Goal: Task Accomplishment & Management: Manage account settings

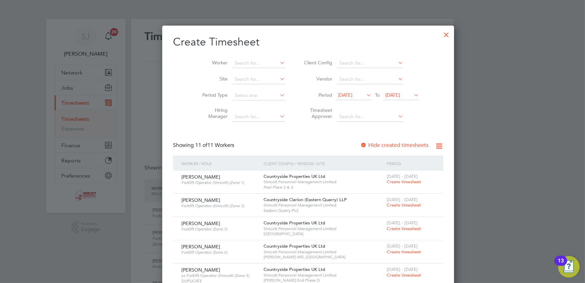
click at [441, 34] on div at bounding box center [447, 33] width 12 height 12
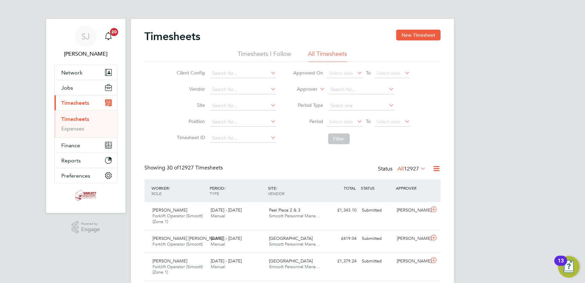
click at [394, 114] on li "Period Select date To Select date" at bounding box center [352, 122] width 134 height 16
drag, startPoint x: 394, startPoint y: 120, endPoint x: 401, endPoint y: 123, distance: 7.2
click at [397, 122] on span "Select date" at bounding box center [389, 122] width 24 height 6
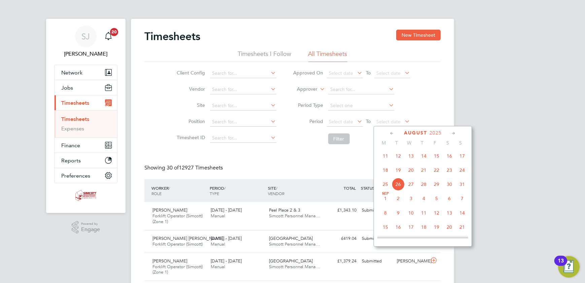
click at [464, 173] on span "24" at bounding box center [462, 170] width 13 height 13
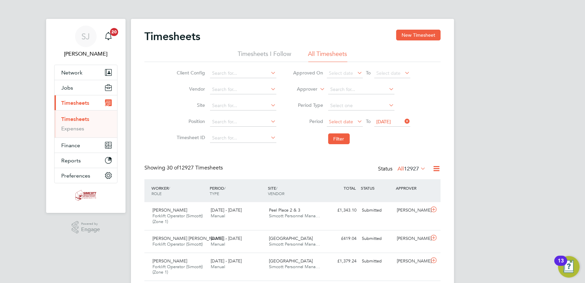
click at [347, 120] on span "Select date" at bounding box center [341, 122] width 24 height 6
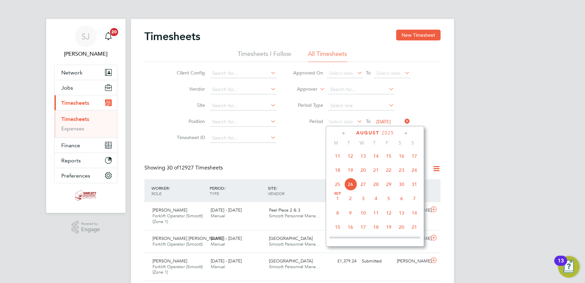
click at [339, 172] on span "18" at bounding box center [337, 170] width 13 height 13
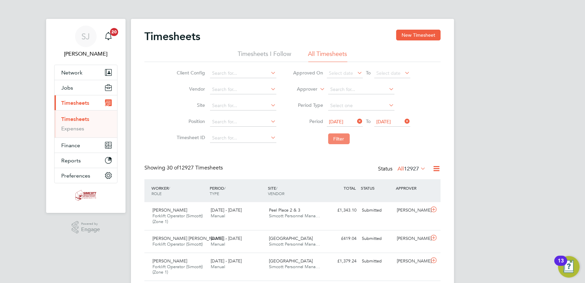
click at [331, 133] on button "Filter" at bounding box center [339, 138] width 22 height 11
click at [403, 33] on button "New Timesheet" at bounding box center [418, 35] width 44 height 11
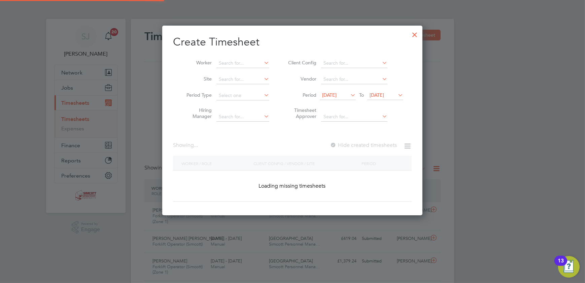
scroll to position [397, 261]
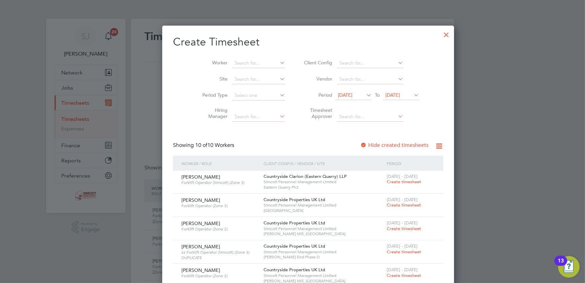
click at [391, 92] on span "19 Aug 2025" at bounding box center [393, 95] width 14 height 6
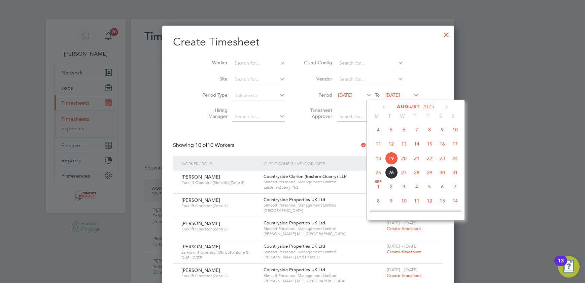
click at [462, 161] on span "24" at bounding box center [455, 158] width 13 height 13
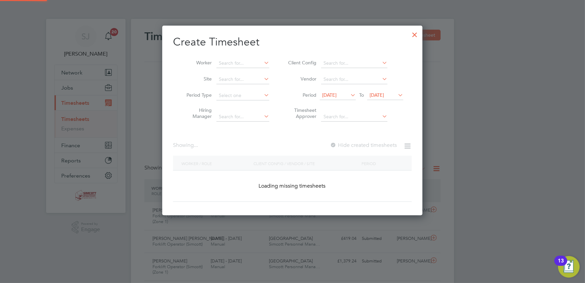
scroll to position [397, 261]
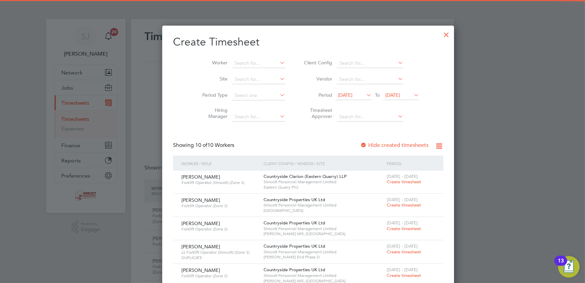
click at [347, 92] on span "12 Aug 2025" at bounding box center [345, 95] width 14 height 6
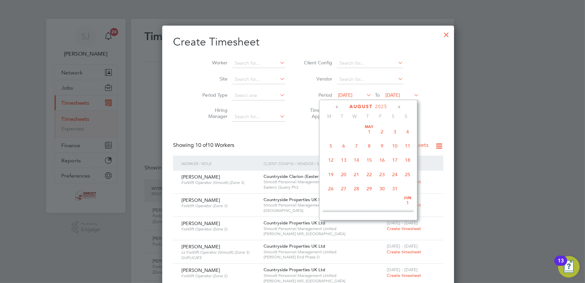
scroll to position [229, 0]
click at [331, 172] on span "18" at bounding box center [331, 172] width 13 height 13
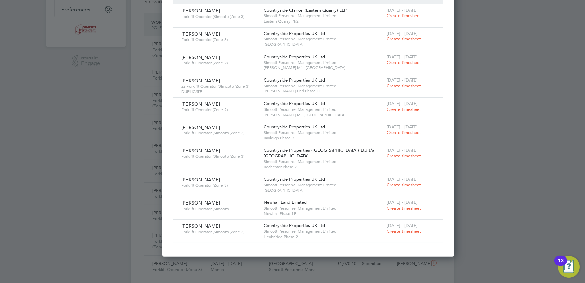
scroll to position [245, 0]
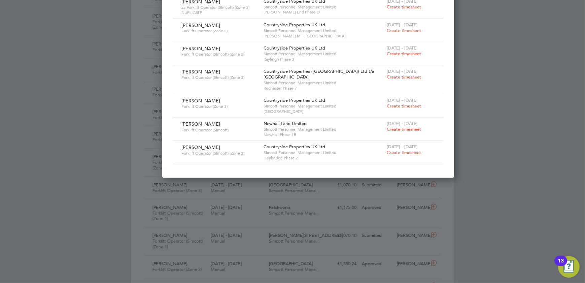
click at [387, 126] on span "Create timesheet" at bounding box center [404, 129] width 34 height 6
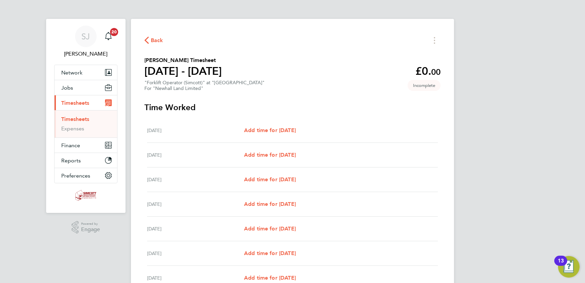
click at [293, 125] on div "Mon 18 Aug Add time for Mon 18 Aug Add time for Mon 18 Aug" at bounding box center [292, 130] width 291 height 25
click at [293, 129] on span "Add time for Mon 18 Aug" at bounding box center [270, 130] width 52 height 6
select select "30"
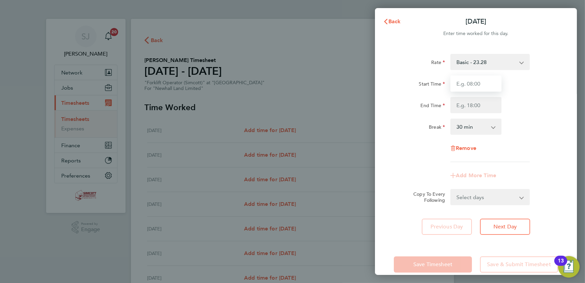
click at [478, 82] on input "Start Time" at bounding box center [476, 83] width 51 height 16
type input "07:30"
click at [476, 105] on input "End Time" at bounding box center [476, 105] width 51 height 16
type input "17:00"
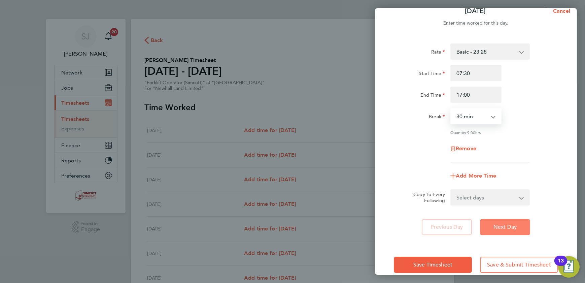
click at [518, 222] on button "Next Day" at bounding box center [505, 227] width 50 height 16
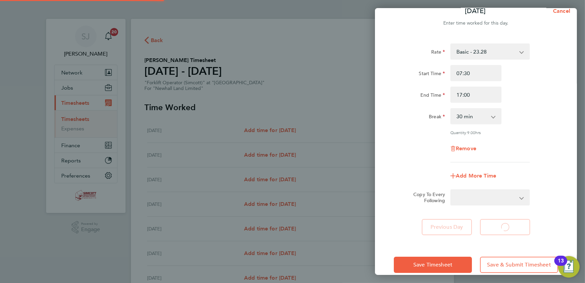
select select "30"
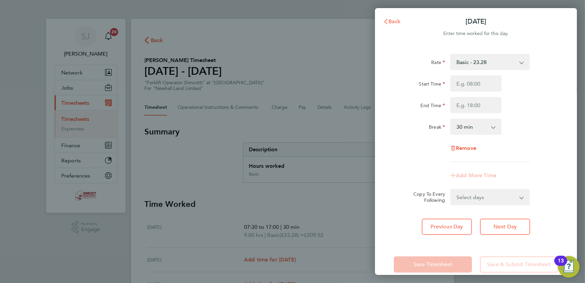
click at [391, 20] on span "Back" at bounding box center [395, 21] width 12 height 6
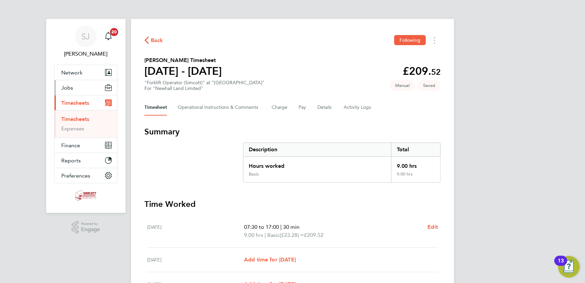
click at [78, 91] on button "Jobs" at bounding box center [86, 87] width 63 height 15
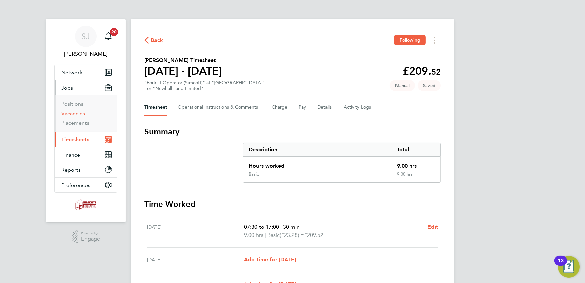
click at [76, 115] on link "Vacancies" at bounding box center [73, 113] width 24 height 6
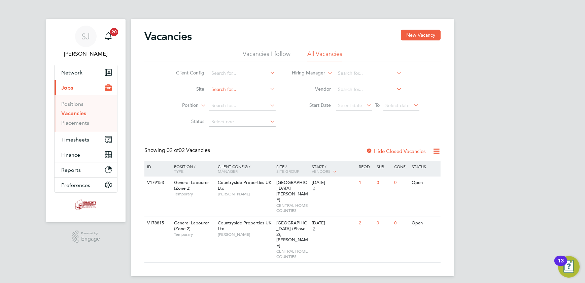
click at [235, 88] on input at bounding box center [243, 89] width 66 height 9
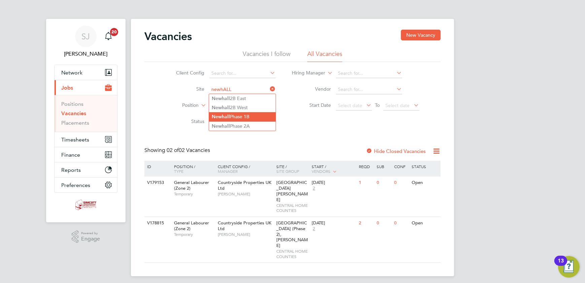
click at [233, 115] on li "Newhall Phase 1B" at bounding box center [242, 116] width 67 height 9
type input "Newhall Phase 1B"
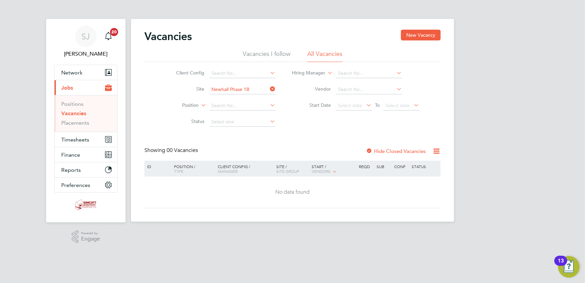
click at [387, 151] on label "Hide Closed Vacancies" at bounding box center [396, 151] width 60 height 6
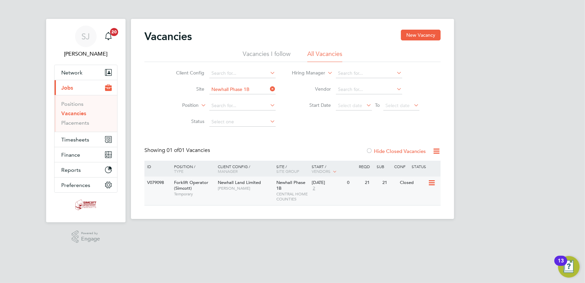
click at [298, 189] on div "Newhall Phase 1B CENTRAL HOME COUNTIES" at bounding box center [292, 191] width 35 height 29
click at [84, 138] on span "Timesheets" at bounding box center [75, 139] width 28 height 6
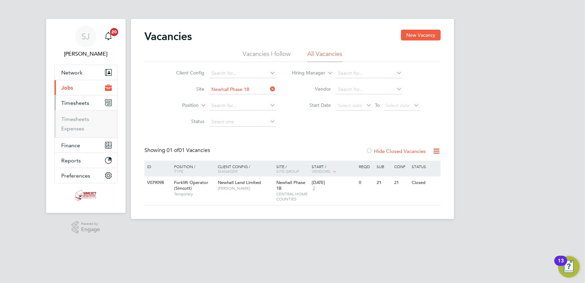
click at [71, 112] on ul "Timesheets Expenses" at bounding box center [86, 123] width 63 height 27
click at [70, 120] on link "Timesheets" at bounding box center [75, 119] width 28 height 6
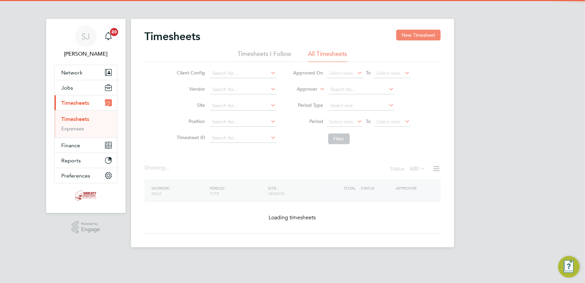
drag, startPoint x: 417, startPoint y: 33, endPoint x: 407, endPoint y: 34, distance: 9.8
click at [417, 33] on button "New Timesheet" at bounding box center [418, 35] width 44 height 11
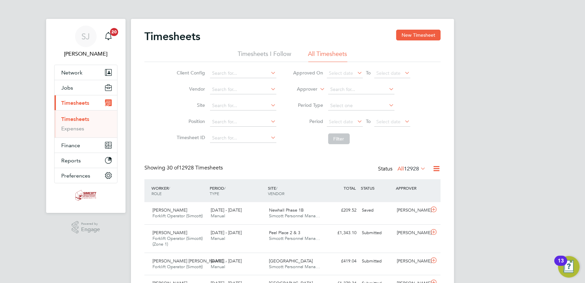
scroll to position [17, 58]
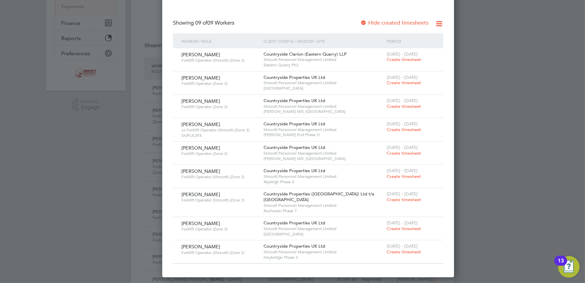
click at [84, 121] on div at bounding box center [292, 141] width 585 height 283
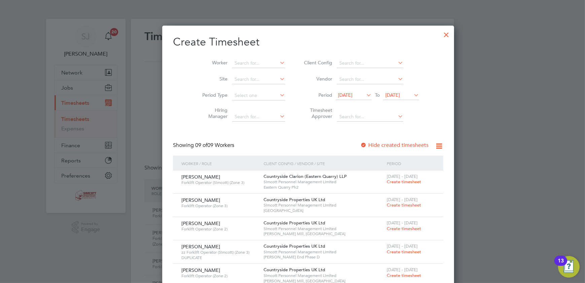
click at [441, 34] on div at bounding box center [447, 33] width 12 height 12
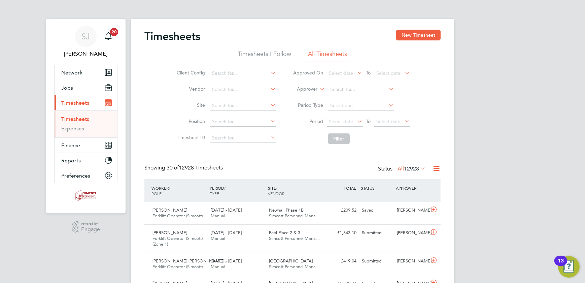
click at [392, 127] on li "Period Select date To Select date" at bounding box center [352, 122] width 134 height 16
click at [395, 122] on span "Select date" at bounding box center [389, 122] width 24 height 6
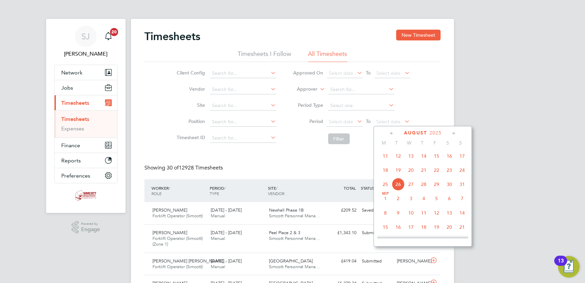
drag, startPoint x: 464, startPoint y: 171, endPoint x: 458, endPoint y: 170, distance: 5.6
click at [463, 171] on span "24" at bounding box center [462, 170] width 13 height 13
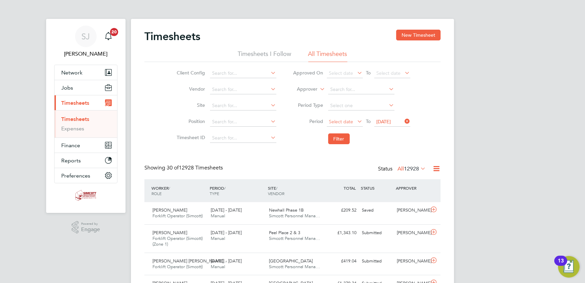
click at [343, 122] on span "Select date" at bounding box center [341, 122] width 24 height 6
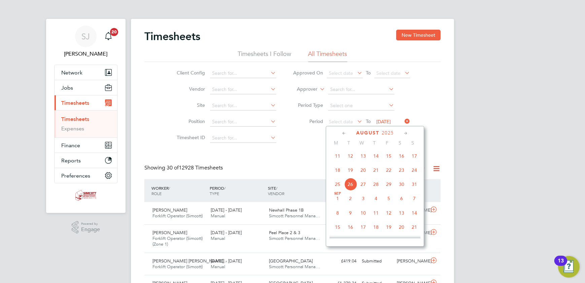
click at [340, 168] on span "18" at bounding box center [337, 170] width 13 height 13
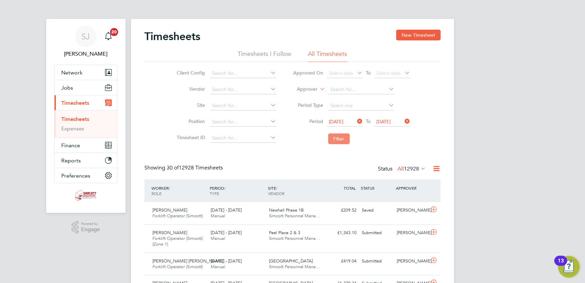
click at [336, 141] on button "Filter" at bounding box center [339, 138] width 22 height 11
click at [411, 167] on label "All 27" at bounding box center [416, 168] width 19 height 7
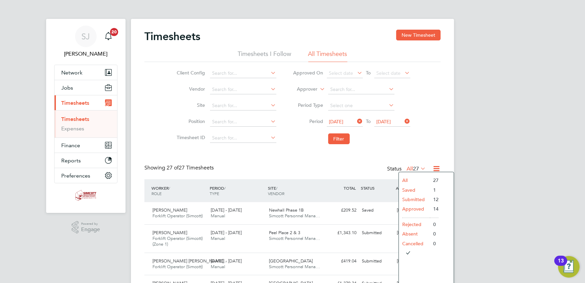
click at [409, 190] on li "Saved" at bounding box center [414, 189] width 31 height 9
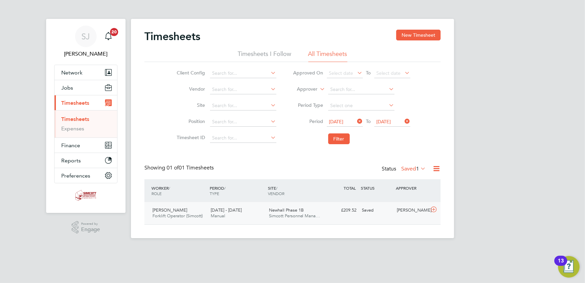
click at [303, 214] on span "Simcott Personnel Mana…" at bounding box center [295, 216] width 52 height 6
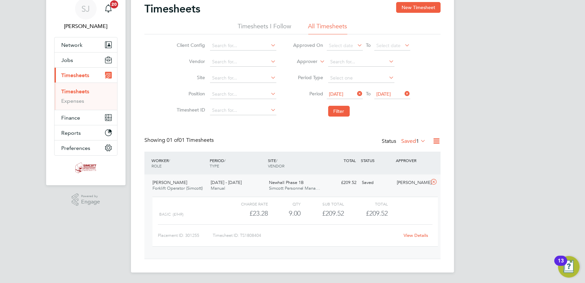
click at [415, 236] on link "View Details" at bounding box center [416, 235] width 25 height 6
click at [431, 5] on button "New Timesheet" at bounding box center [418, 7] width 44 height 11
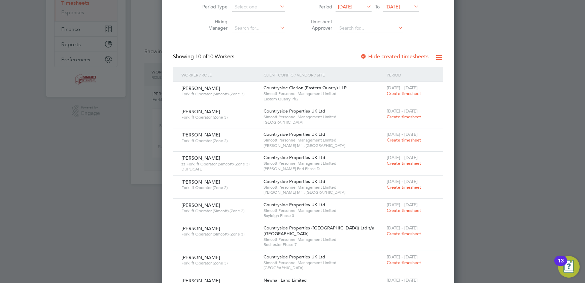
scroll to position [167, 0]
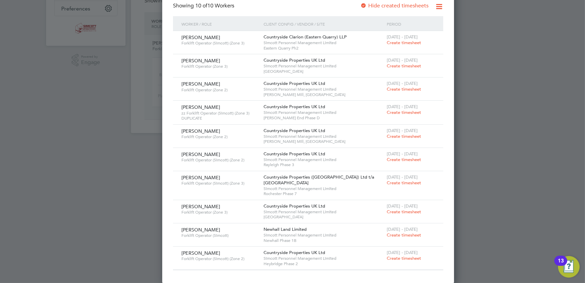
click at [387, 236] on span "Create timesheet" at bounding box center [404, 235] width 34 height 6
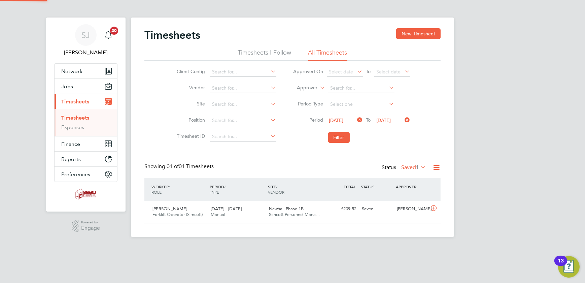
scroll to position [17, 58]
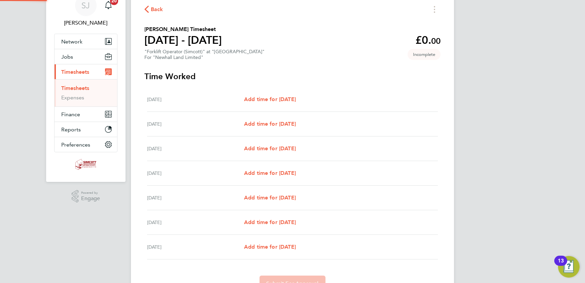
scroll to position [28, 0]
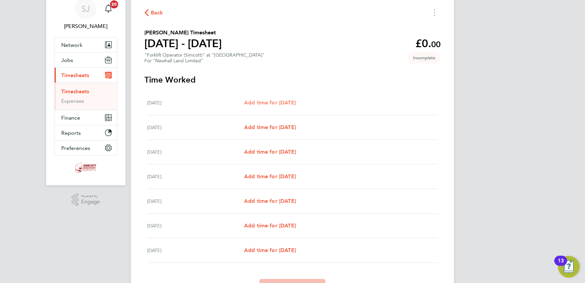
click at [279, 104] on span "Add time for Mon 18 Aug" at bounding box center [270, 102] width 52 height 6
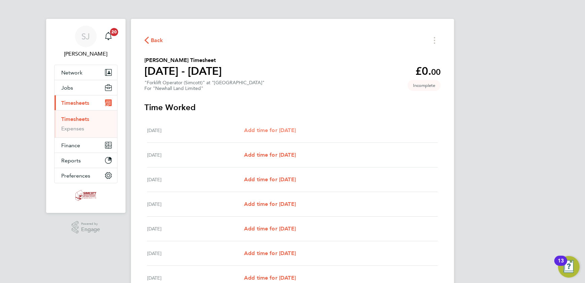
select select "30"
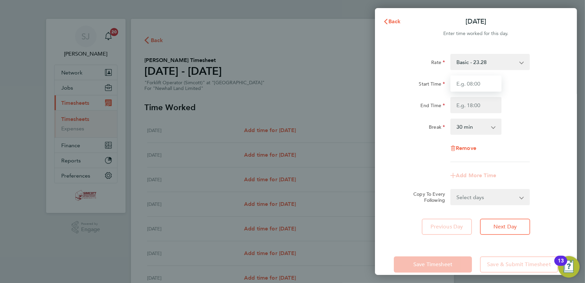
click at [488, 87] on input "Start Time" at bounding box center [476, 83] width 51 height 16
type input "07:30"
type input "17:00"
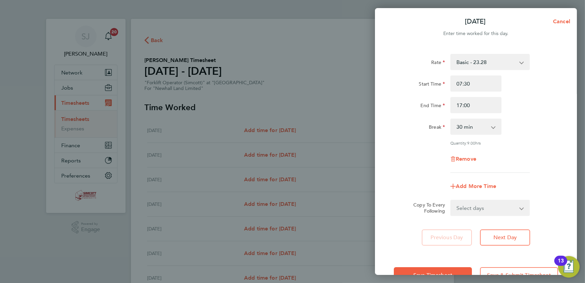
click at [501, 266] on div "Save Timesheet Save & Submit Timesheet" at bounding box center [476, 275] width 202 height 43
click at [499, 268] on button "Save & Submit Timesheet" at bounding box center [519, 275] width 78 height 16
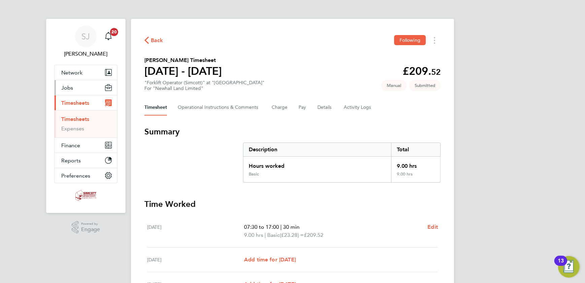
click at [77, 86] on button "Jobs" at bounding box center [86, 87] width 63 height 15
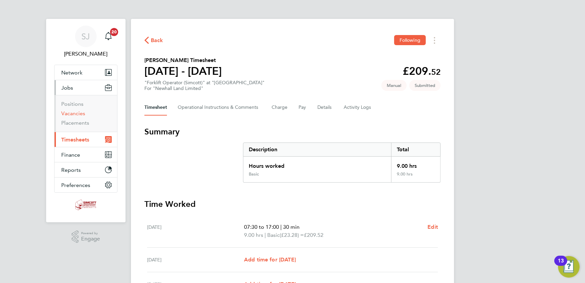
click at [79, 112] on link "Vacancies" at bounding box center [73, 113] width 24 height 6
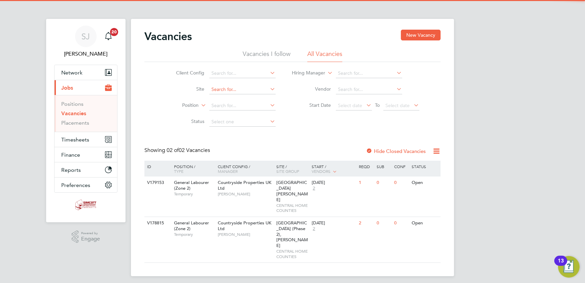
click at [234, 89] on input at bounding box center [243, 89] width 66 height 9
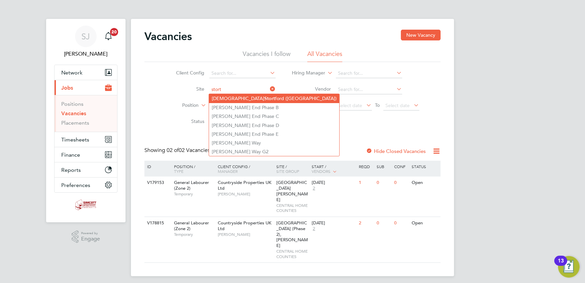
click at [260, 98] on li "Bishops Stort ford (Stortford Fields)" at bounding box center [274, 98] width 130 height 9
type input "Bishops Stortford (Stortford Fields)"
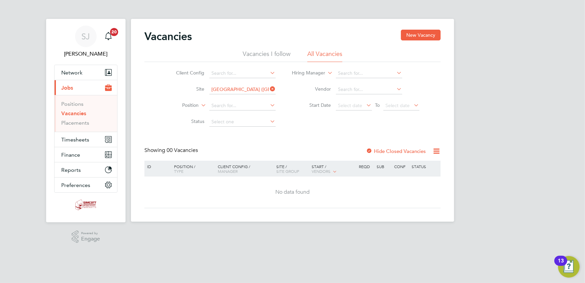
click at [385, 149] on label "Hide Closed Vacancies" at bounding box center [396, 151] width 60 height 6
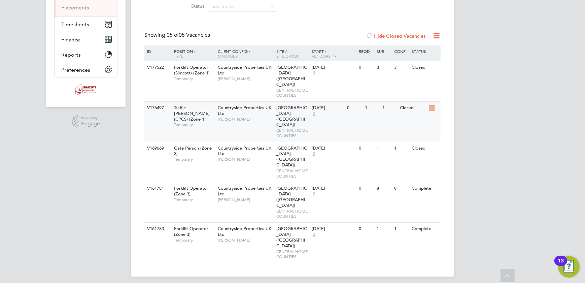
scroll to position [89, 0]
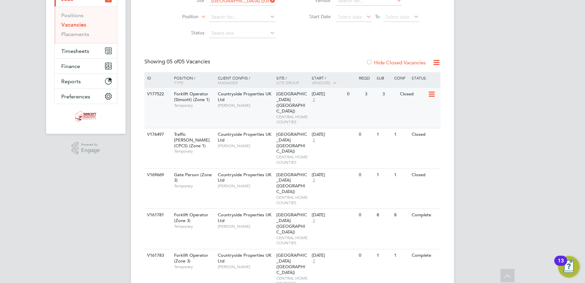
click at [312, 106] on div "V177522 Forklift Operator (Simcott) (Zone 1) Temporary Countryside Properties U…" at bounding box center [293, 108] width 296 height 40
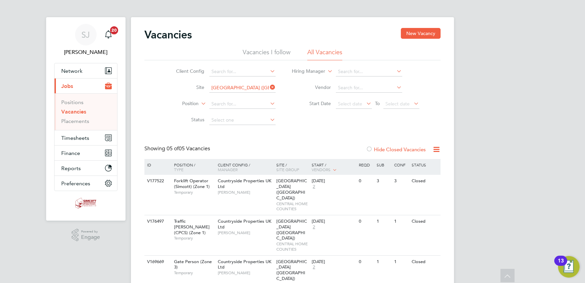
scroll to position [0, 0]
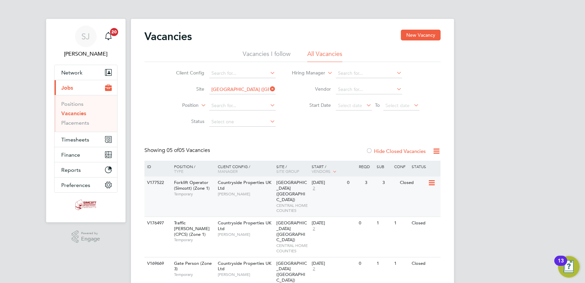
click at [296, 193] on span "Bishops Stortford (Stortford Fields)" at bounding box center [292, 191] width 31 height 23
click at [62, 139] on span "Timesheets" at bounding box center [75, 139] width 28 height 6
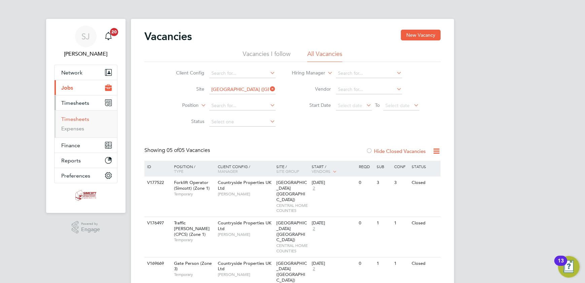
click at [86, 118] on link "Timesheets" at bounding box center [75, 119] width 28 height 6
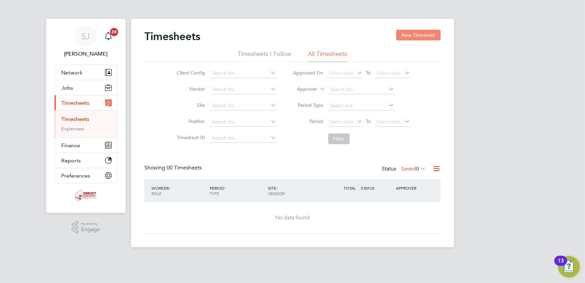
click at [408, 35] on button "New Timesheet" at bounding box center [418, 35] width 44 height 11
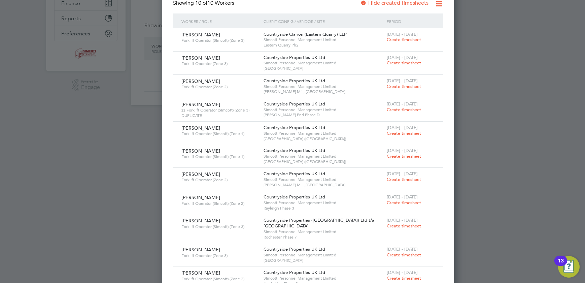
scroll to position [162, 0]
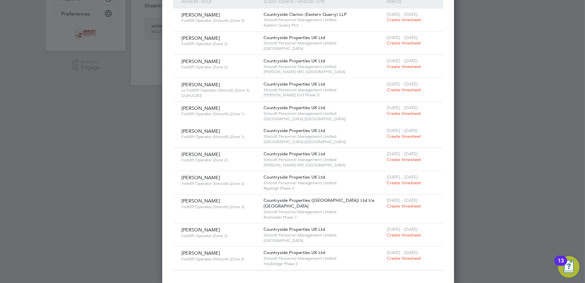
click at [387, 134] on span "Create timesheet" at bounding box center [404, 136] width 34 height 6
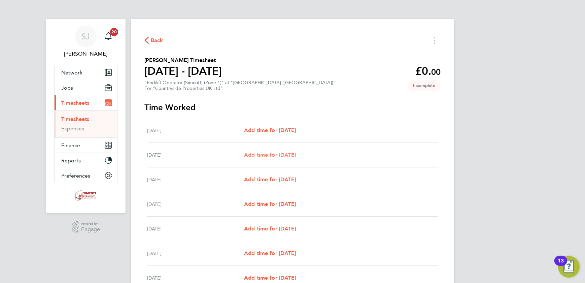
click at [279, 155] on span "Add time for Tue 19 Aug" at bounding box center [270, 155] width 52 height 6
select select "30"
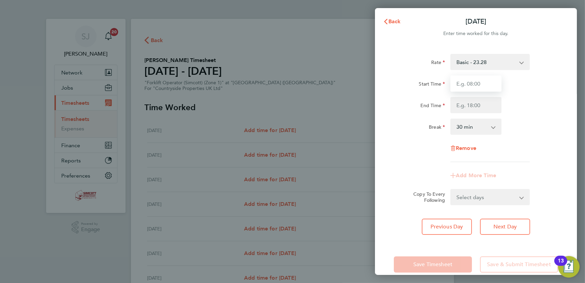
click at [479, 88] on input "Start Time" at bounding box center [476, 83] width 51 height 16
type input "07:30"
type input "17:00"
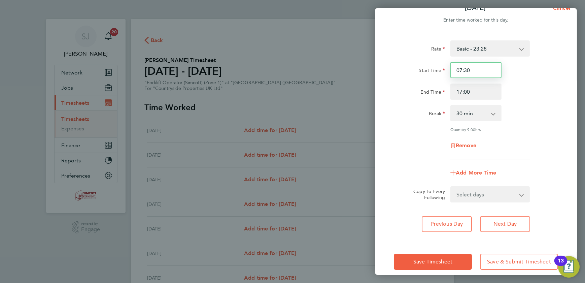
scroll to position [21, 0]
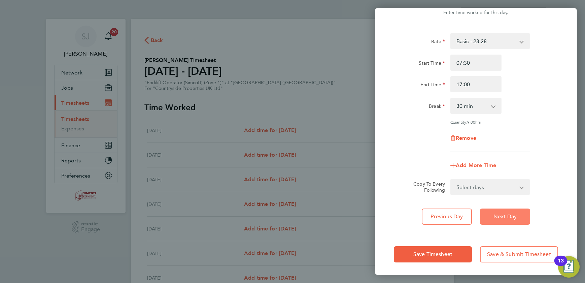
click at [495, 211] on button "Next Day" at bounding box center [505, 217] width 50 height 16
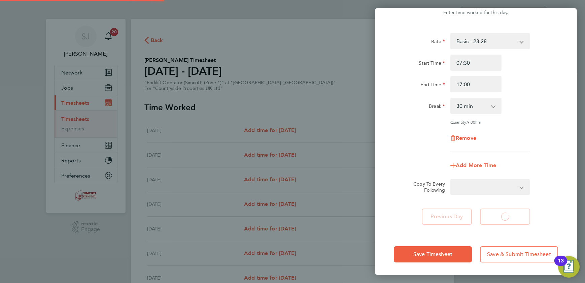
select select "30"
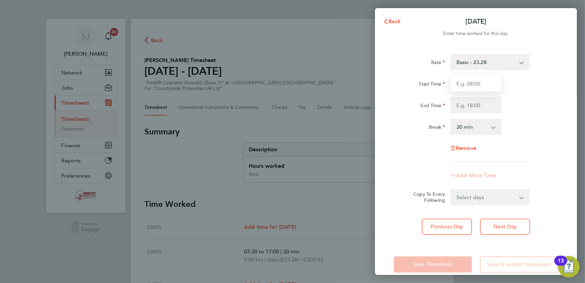
click at [475, 82] on input "Start Time" at bounding box center [476, 83] width 51 height 16
type input "07:30"
type input "17:00"
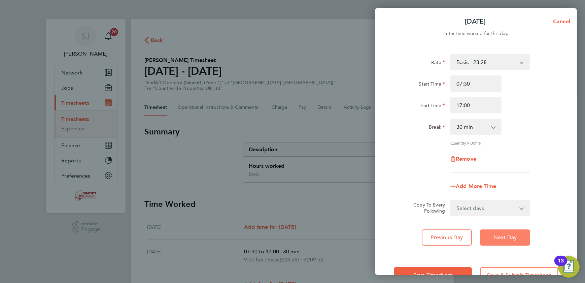
click at [498, 235] on span "Next Day" at bounding box center [505, 237] width 23 height 7
select select "30"
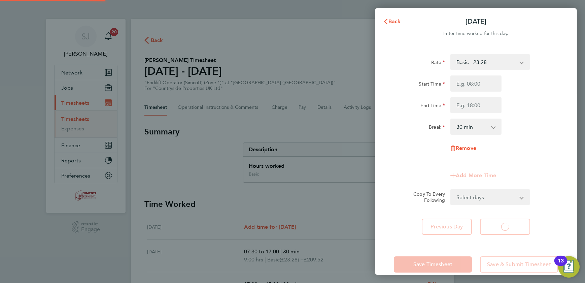
select select "30"
click at [469, 81] on input "Start Time" at bounding box center [476, 83] width 51 height 16
type input "07:30"
type input "17:00"
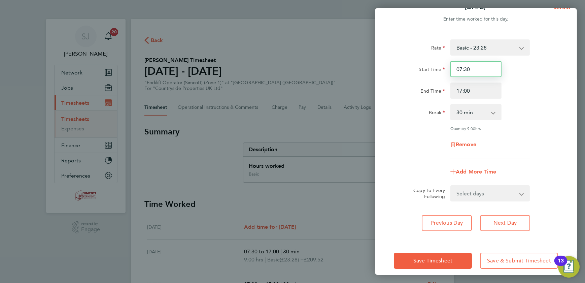
scroll to position [21, 0]
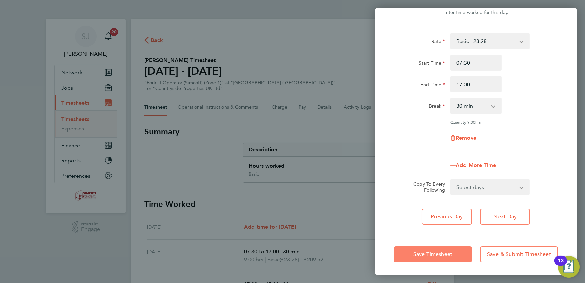
click at [446, 251] on span "Save Timesheet" at bounding box center [433, 254] width 39 height 7
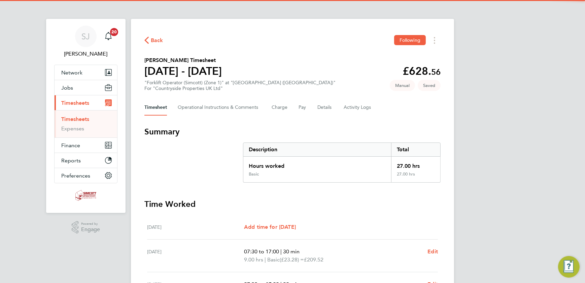
scroll to position [184, 0]
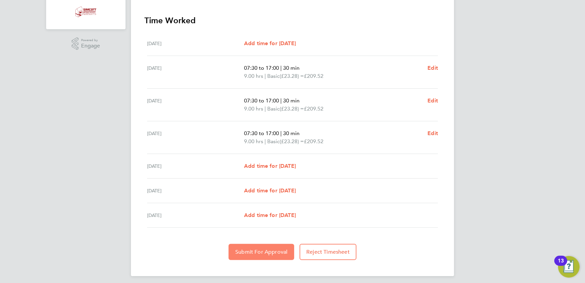
click at [248, 251] on span "Submit For Approval" at bounding box center [261, 252] width 52 height 7
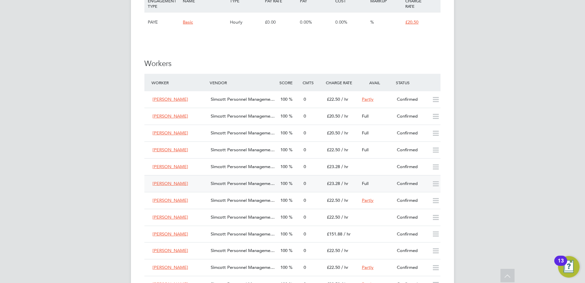
click at [296, 181] on div "100" at bounding box center [289, 183] width 23 height 11
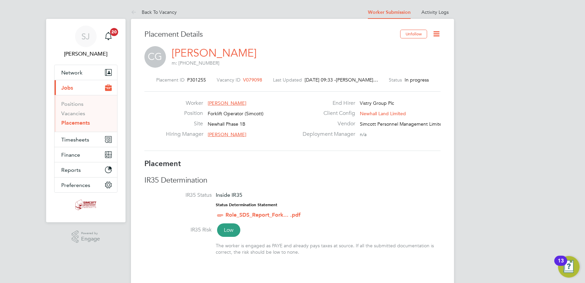
click at [440, 36] on icon at bounding box center [437, 34] width 8 height 8
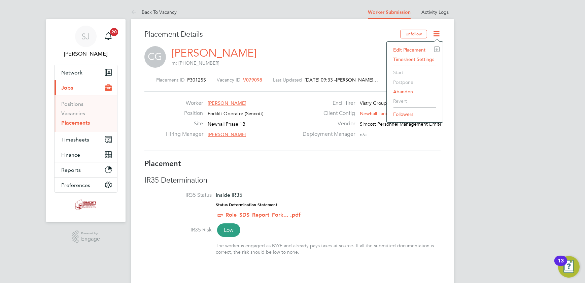
click at [419, 48] on li "Edit Placement e" at bounding box center [415, 49] width 50 height 9
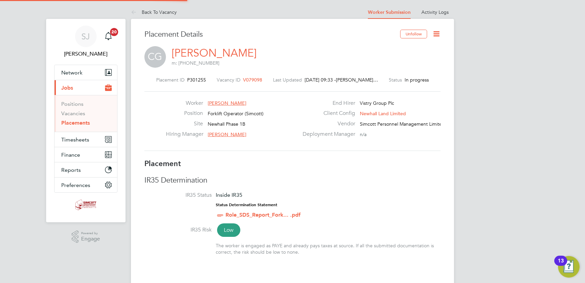
type input "Juri Salimov"
type input "Kieron Ingram"
type input "11 Aug 2025"
type input "23 Aug 2026"
type input "08:00"
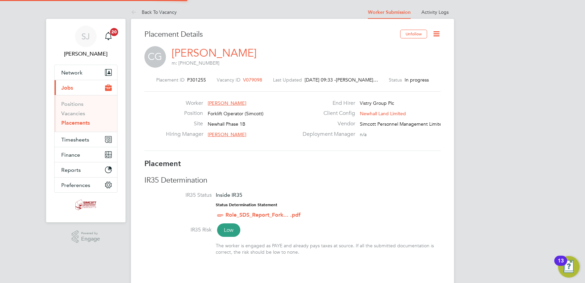
type input "17:00"
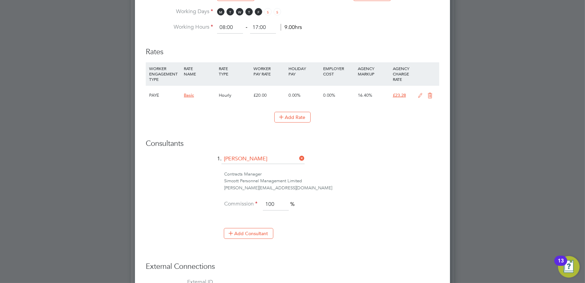
click at [421, 93] on icon at bounding box center [420, 95] width 8 height 5
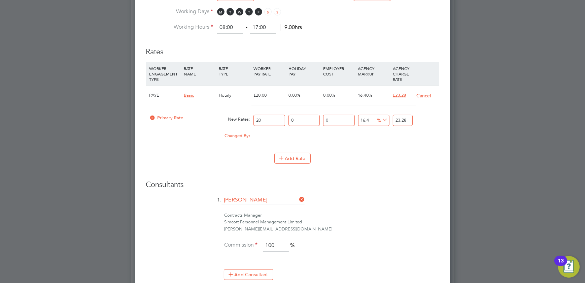
drag, startPoint x: 267, startPoint y: 118, endPoint x: 282, endPoint y: 114, distance: 15.9
click at [280, 115] on input "20" at bounding box center [269, 120] width 31 height 11
type input "2"
type input "2.328"
type input "21"
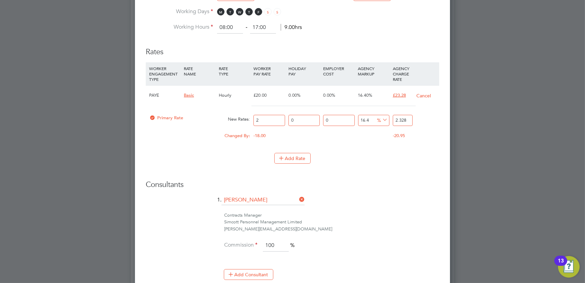
type input "24.444"
type input "21"
drag, startPoint x: 409, startPoint y: 119, endPoint x: 358, endPoint y: 122, distance: 51.6
click at [389, 120] on div "Primary Rate New Rates: 21 0 n/a 0 n/a 16.4 3.444 % 24.444" at bounding box center [293, 121] width 294 height 18
type input "-90.47619047619048"
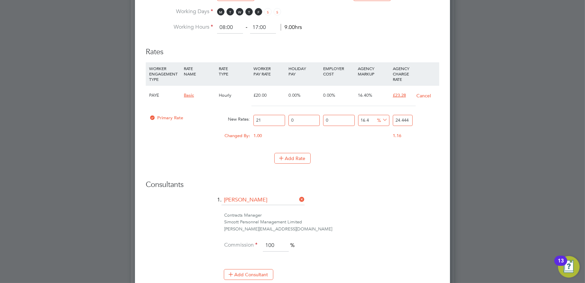
type input "2"
type input "9.523809523809524"
type input "23"
type input "10.476190476190476"
type input "23.2"
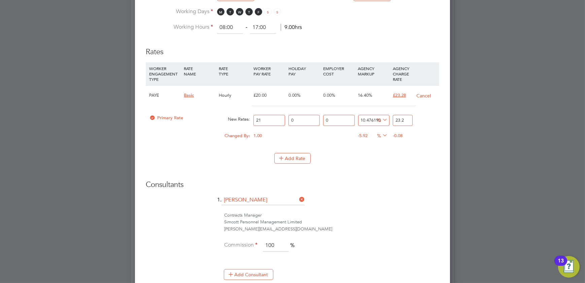
type input "10.857142857142858"
type input "23.28"
click at [394, 166] on li "Add Rate" at bounding box center [293, 162] width 294 height 18
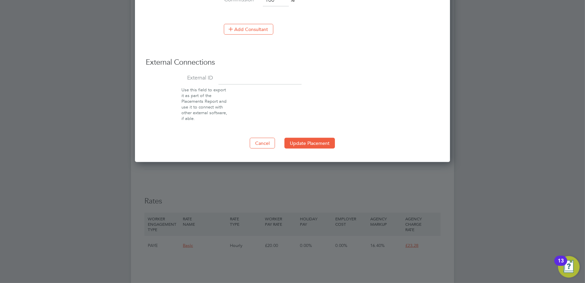
click at [314, 142] on button "Update Placement" at bounding box center [310, 143] width 51 height 11
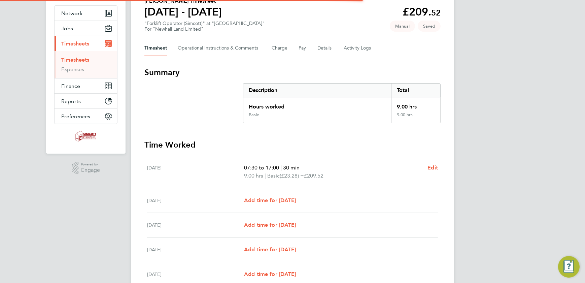
scroll to position [171, 0]
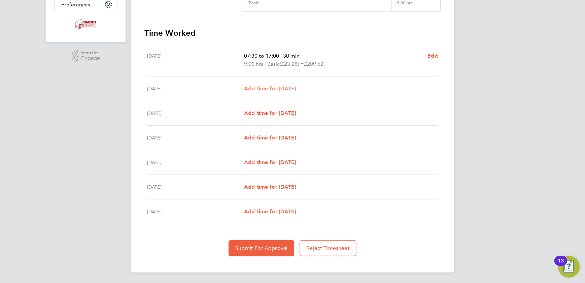
click at [284, 88] on span "Add time for [DATE]" at bounding box center [270, 88] width 52 height 6
select select "30"
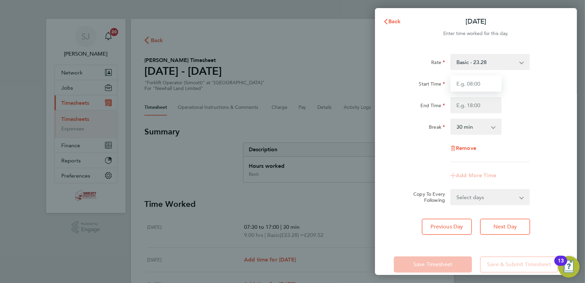
click at [482, 83] on input "Start Time" at bounding box center [476, 83] width 51 height 16
type input "07:30"
type input "17:00"
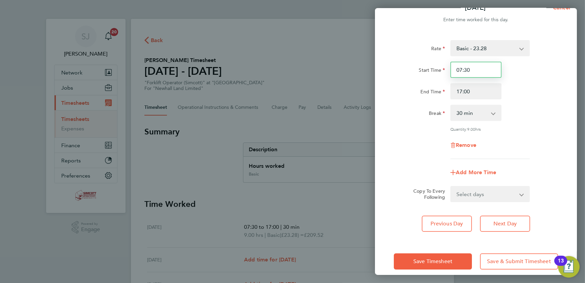
scroll to position [21, 0]
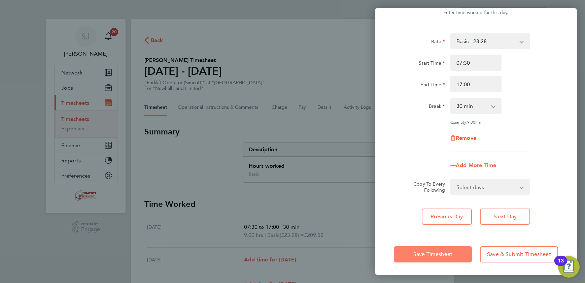
click at [426, 252] on span "Save Timesheet" at bounding box center [433, 254] width 39 height 7
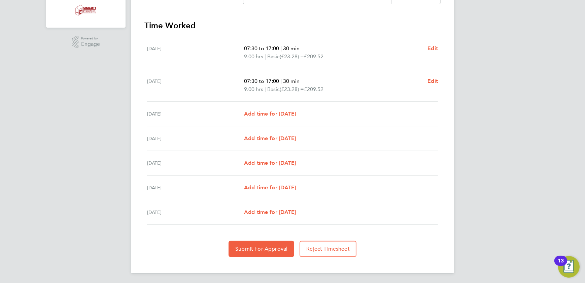
scroll to position [186, 0]
click at [262, 249] on span "Submit For Approval" at bounding box center [261, 248] width 52 height 7
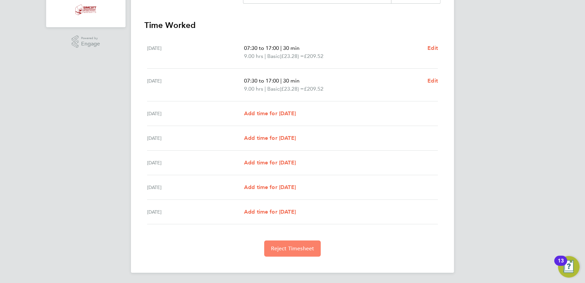
click at [293, 248] on span "Reject Timesheet" at bounding box center [292, 248] width 43 height 7
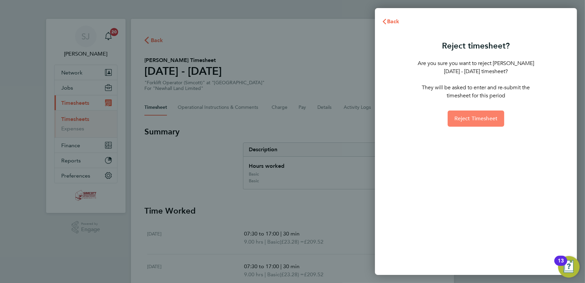
click at [476, 120] on span "Reject Timesheet" at bounding box center [476, 118] width 43 height 7
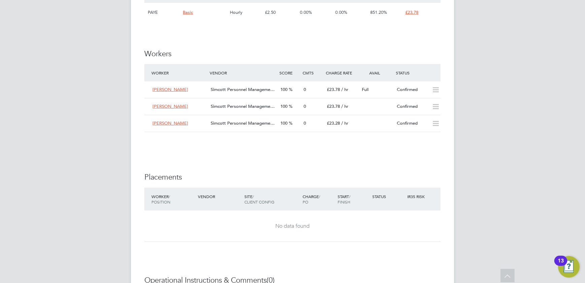
scroll to position [520, 0]
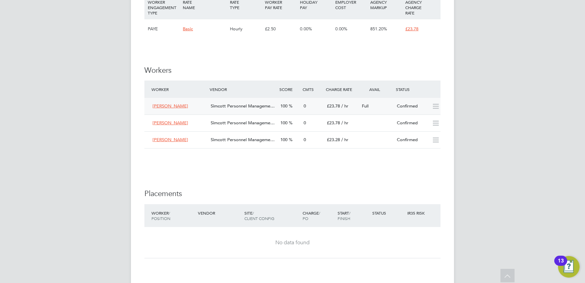
click at [299, 104] on div "100" at bounding box center [289, 106] width 23 height 11
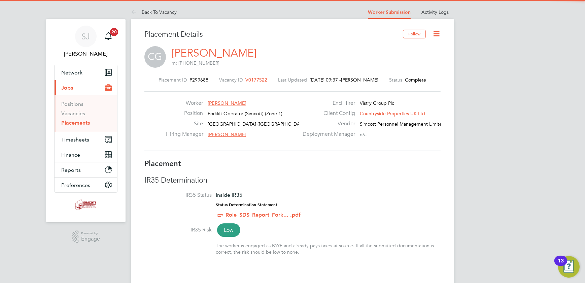
click at [435, 33] on icon at bounding box center [437, 34] width 8 height 8
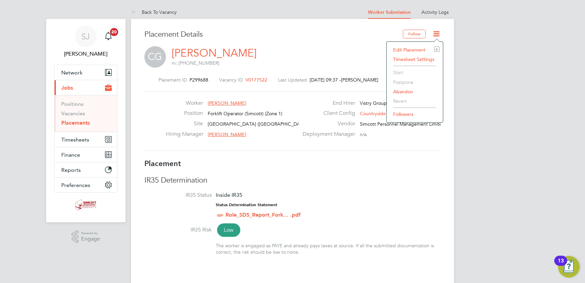
click at [439, 31] on icon at bounding box center [437, 34] width 8 height 8
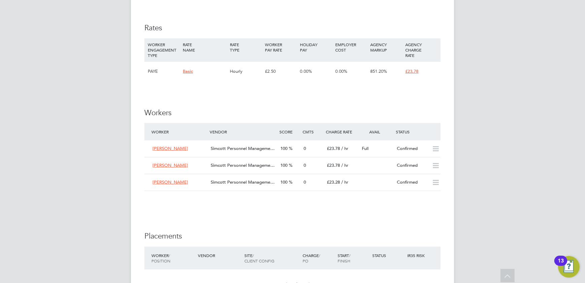
scroll to position [490, 0]
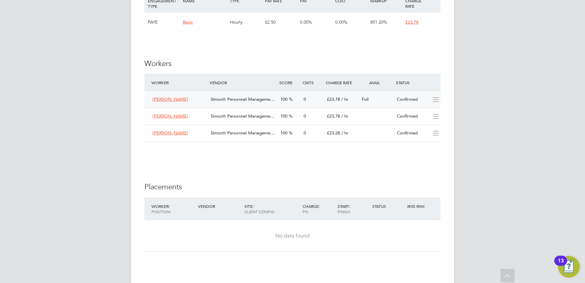
click at [298, 101] on div "100" at bounding box center [289, 99] width 23 height 11
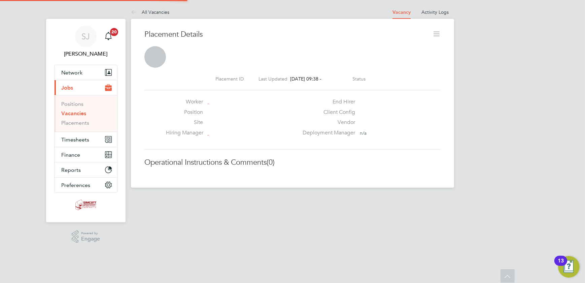
scroll to position [6, 102]
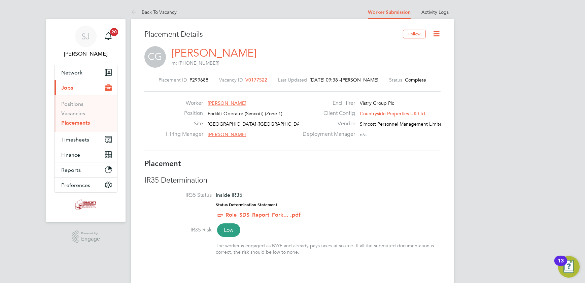
click at [438, 32] on icon at bounding box center [437, 34] width 8 height 8
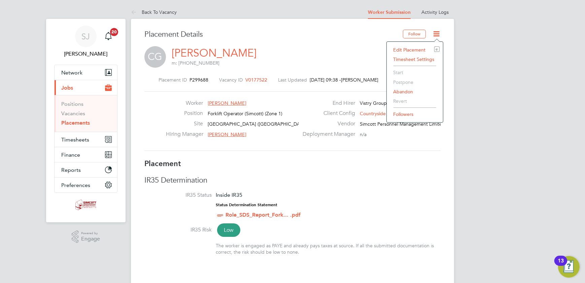
click at [408, 52] on li "Edit Placement e" at bounding box center [415, 49] width 50 height 9
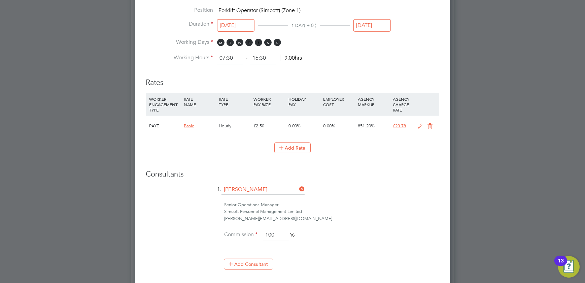
click at [367, 19] on input "25 Jul 2025" at bounding box center [372, 25] width 37 height 12
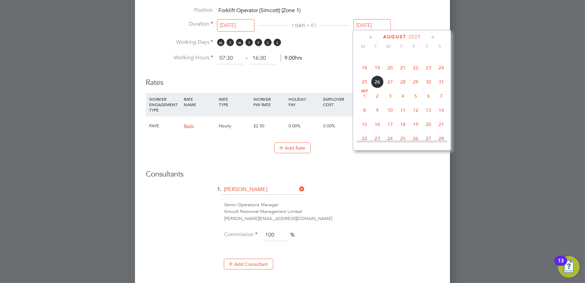
click at [366, 98] on span "Sep 1" at bounding box center [364, 96] width 13 height 13
type input "01 Sep 2025"
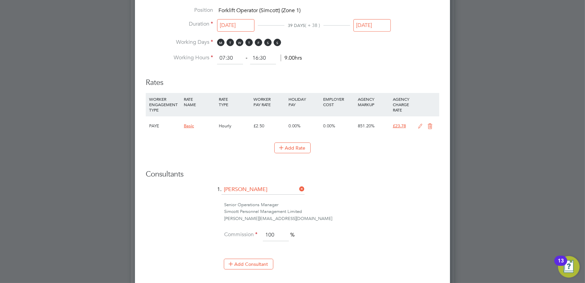
click at [418, 127] on icon at bounding box center [420, 126] width 8 height 5
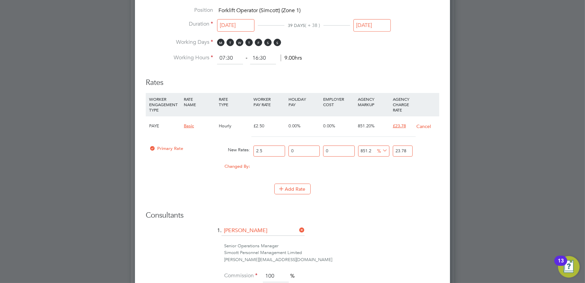
drag, startPoint x: 268, startPoint y: 148, endPoint x: 222, endPoint y: 147, distance: 46.2
click at [222, 147] on div "Primary Rate New Rates: 2.5 0 n/a 0 n/a 851.2 0 % 23.78" at bounding box center [293, 151] width 294 height 18
type input "2"
type input "19.024"
type input "22"
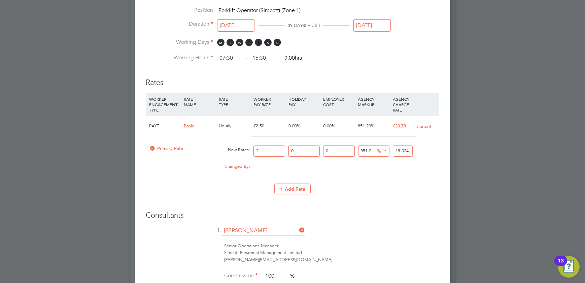
type input "209.264"
type input "22"
drag, startPoint x: 410, startPoint y: 149, endPoint x: 381, endPoint y: 144, distance: 29.4
click at [387, 152] on div "Primary Rate New Rates: 22 0 n/a 0 n/a 851.2 187.264 % 209.264" at bounding box center [293, 151] width 294 height 18
type input "-81.81818181818181"
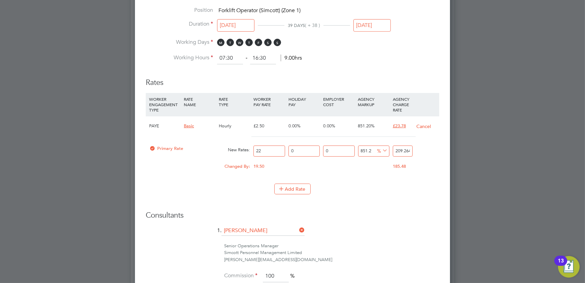
type input "4"
type input "-90.9090909090909"
type input "2"
type input "4.545454545454546"
type input "23"
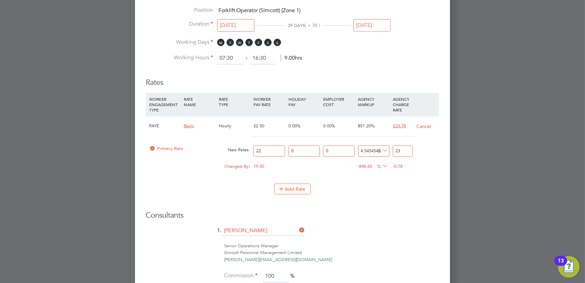
type input "5.454545454545454"
type input "23.2"
type input "5.818181818181818"
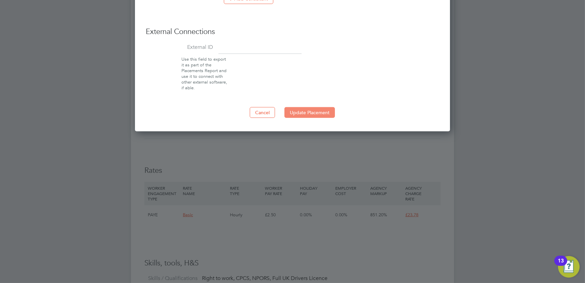
type input "23.28"
click at [310, 114] on button "Update Placement" at bounding box center [310, 112] width 51 height 11
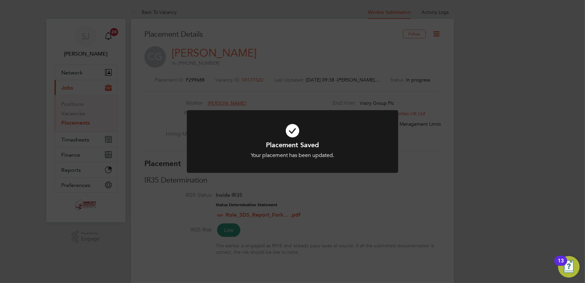
drag, startPoint x: 404, startPoint y: 89, endPoint x: 407, endPoint y: 89, distance: 3.4
click at [406, 89] on div "Placement Saved Your placement has been updated. Cancel Okay" at bounding box center [292, 141] width 585 height 283
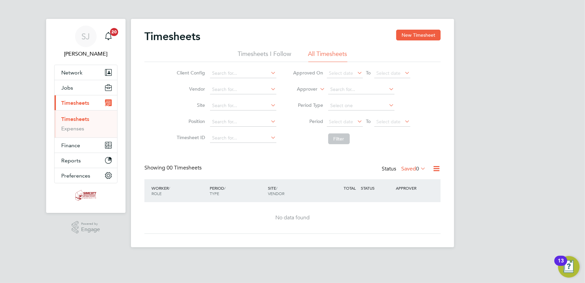
click at [76, 117] on link "Timesheets" at bounding box center [75, 119] width 28 height 6
click at [416, 38] on button "New Timesheet" at bounding box center [418, 35] width 44 height 11
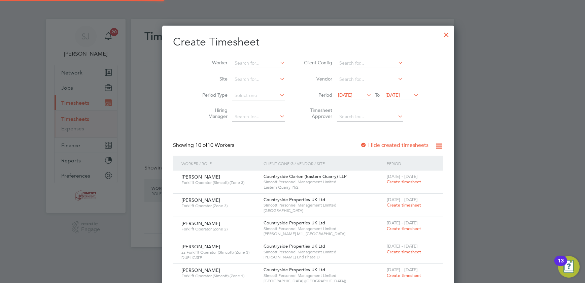
scroll to position [397, 261]
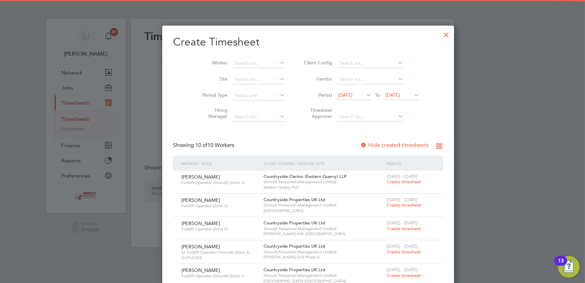
click at [394, 92] on span "[DATE]" at bounding box center [393, 95] width 14 height 6
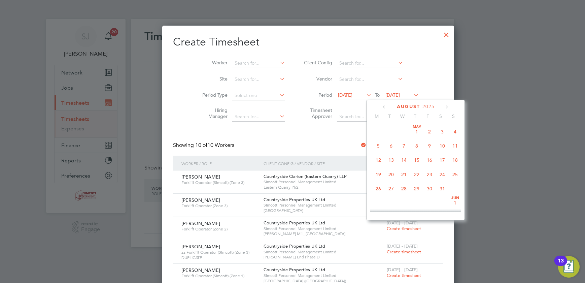
scroll to position [244, 0]
drag, startPoint x: 452, startPoint y: 158, endPoint x: 442, endPoint y: 151, distance: 12.5
click at [453, 158] on span "24" at bounding box center [455, 158] width 13 height 13
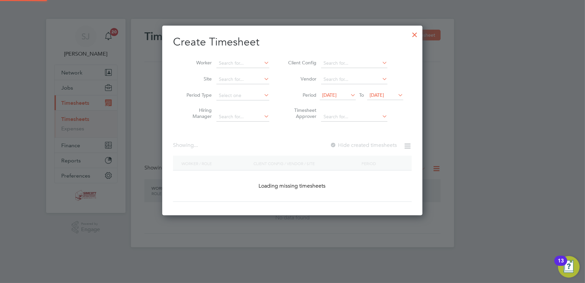
scroll to position [397, 261]
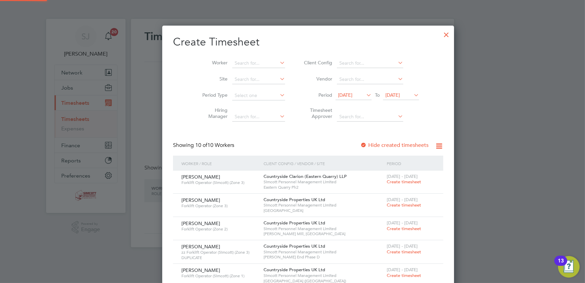
click at [339, 96] on span "[DATE]" at bounding box center [345, 95] width 14 height 6
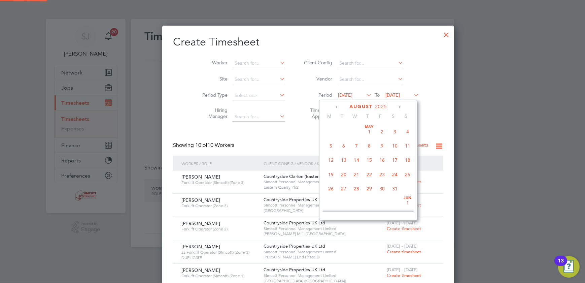
scroll to position [229, 0]
click at [334, 173] on span "18" at bounding box center [331, 172] width 13 height 13
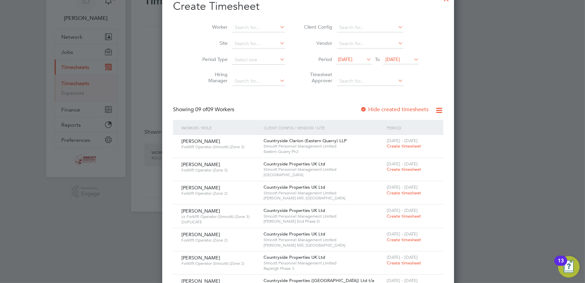
scroll to position [0, 0]
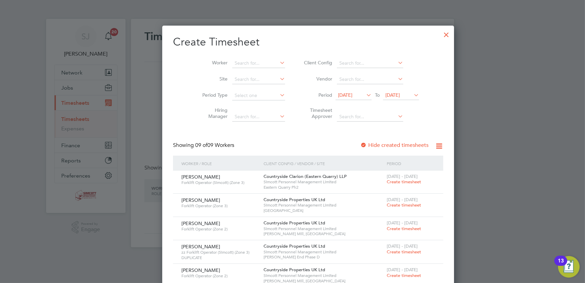
click at [497, 113] on div at bounding box center [292, 141] width 585 height 283
click at [441, 34] on div at bounding box center [447, 33] width 12 height 12
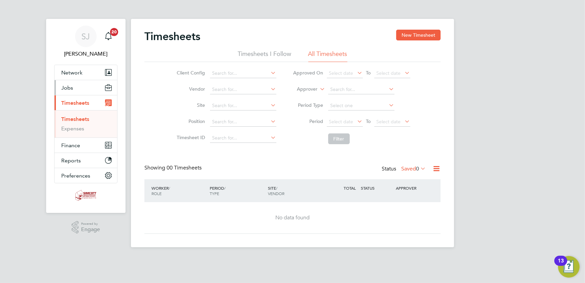
click at [83, 91] on button "Jobs" at bounding box center [86, 87] width 63 height 15
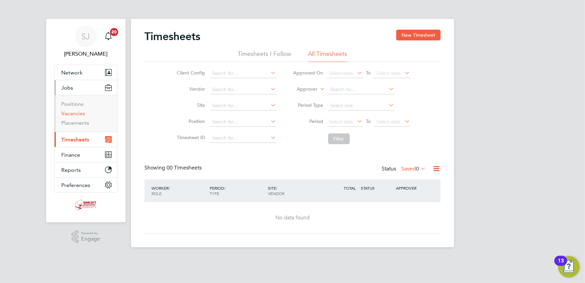
click at [76, 115] on link "Vacancies" at bounding box center [73, 113] width 24 height 6
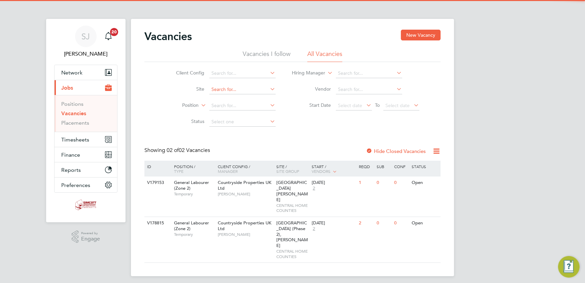
click at [242, 89] on input at bounding box center [243, 89] width 66 height 9
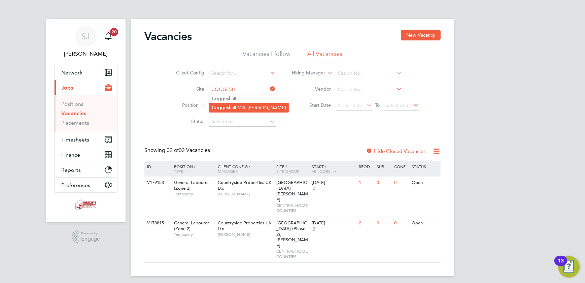
click at [255, 111] on li "Coggesh all Mill, Coggeshall" at bounding box center [249, 107] width 80 height 9
type input "[PERSON_NAME] Mill, [GEOGRAPHIC_DATA]"
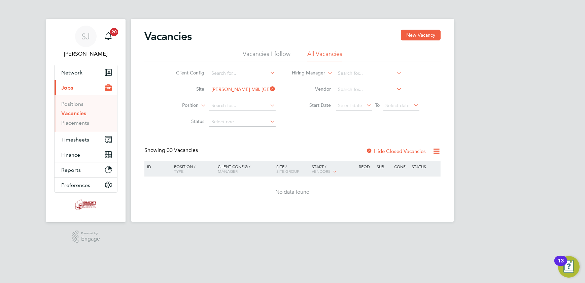
click at [402, 150] on label "Hide Closed Vacancies" at bounding box center [396, 151] width 60 height 6
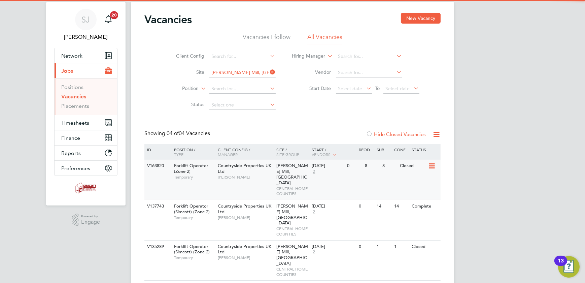
scroll to position [33, 0]
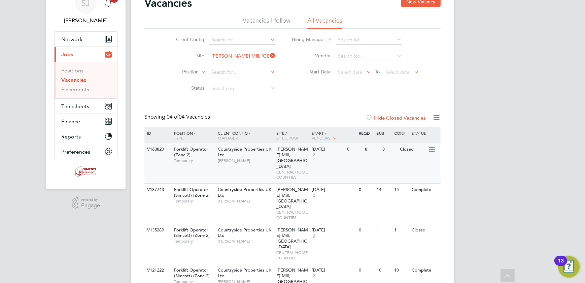
click at [295, 170] on div "Coggeshall Mill, Coggeshall CENTRAL HOME COUNTIES" at bounding box center [292, 163] width 35 height 40
click at [60, 105] on button "Timesheets" at bounding box center [86, 106] width 63 height 15
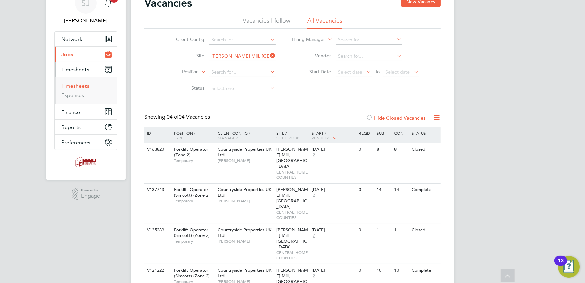
click at [69, 86] on link "Timesheets" at bounding box center [75, 86] width 28 height 6
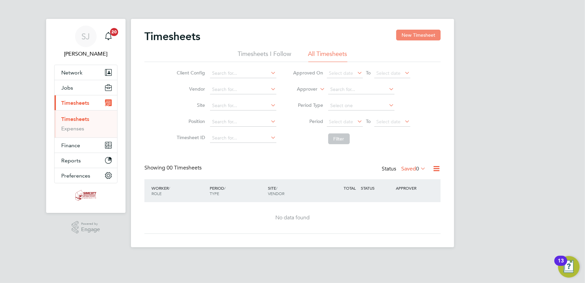
click at [422, 31] on button "New Timesheet" at bounding box center [418, 35] width 44 height 11
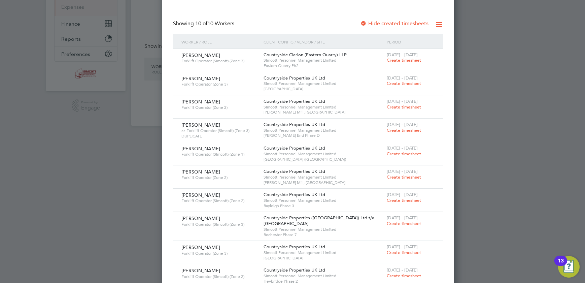
scroll to position [122, 0]
click at [387, 175] on span "Create timesheet" at bounding box center [404, 176] width 34 height 6
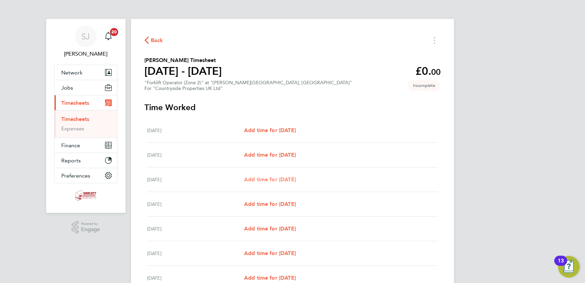
click at [290, 180] on span "Add time for Wed 20 Aug" at bounding box center [270, 179] width 52 height 6
select select "30"
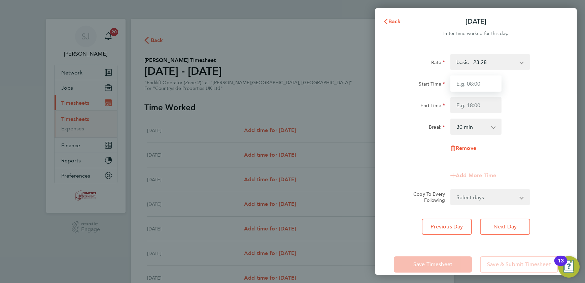
click at [477, 80] on input "Start Time" at bounding box center [476, 83] width 51 height 16
type input "07:30"
type input "17:00"
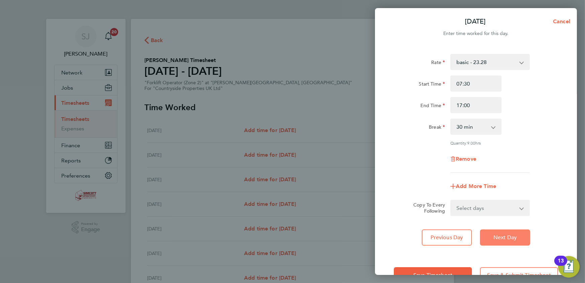
click at [489, 235] on button "Next Day" at bounding box center [505, 237] width 50 height 16
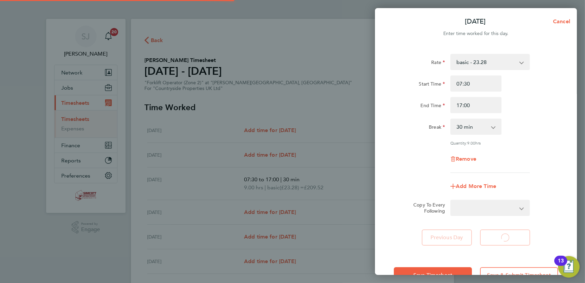
select select "30"
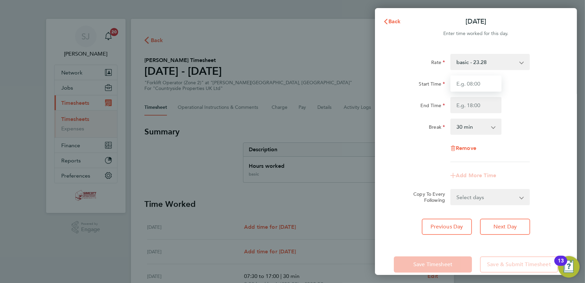
click at [468, 83] on input "Start Time" at bounding box center [476, 83] width 51 height 16
type input "07:30"
type input "17:00"
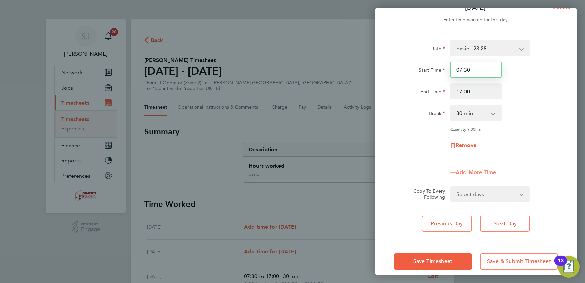
scroll to position [21, 0]
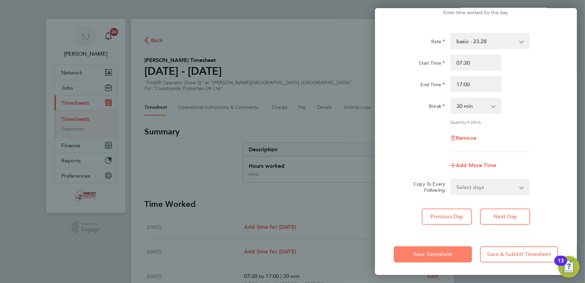
click at [448, 253] on span "Save Timesheet" at bounding box center [433, 254] width 39 height 7
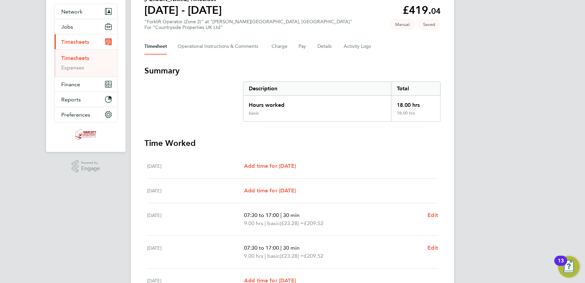
scroll to position [179, 0]
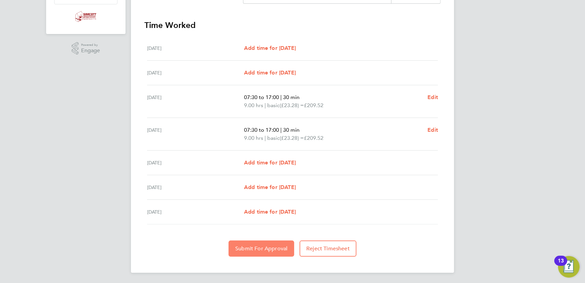
click at [275, 249] on span "Submit For Approval" at bounding box center [261, 248] width 52 height 7
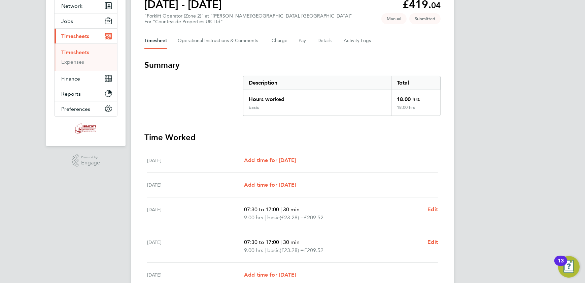
scroll to position [0, 0]
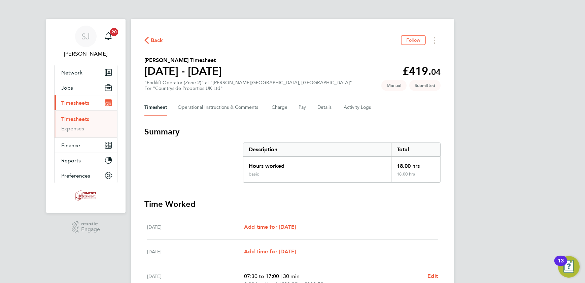
click at [84, 121] on link "Timesheets" at bounding box center [75, 119] width 28 height 6
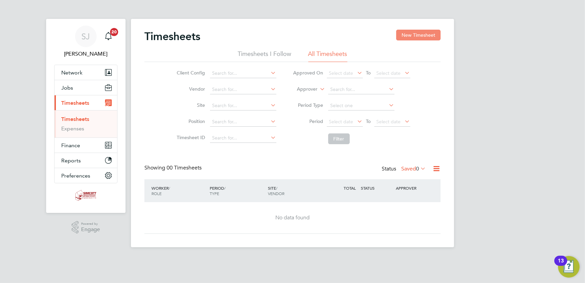
click at [428, 36] on button "New Timesheet" at bounding box center [418, 35] width 44 height 11
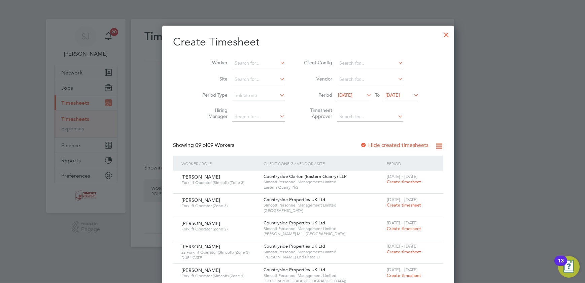
click at [441, 34] on div at bounding box center [447, 33] width 12 height 12
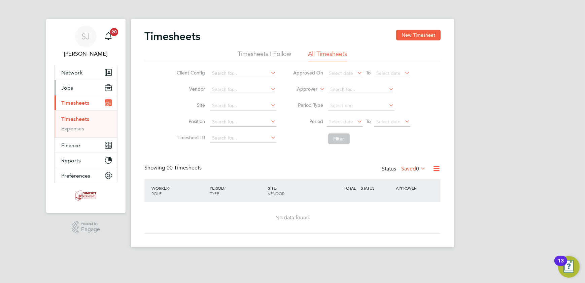
click at [73, 85] on button "Jobs" at bounding box center [86, 87] width 63 height 15
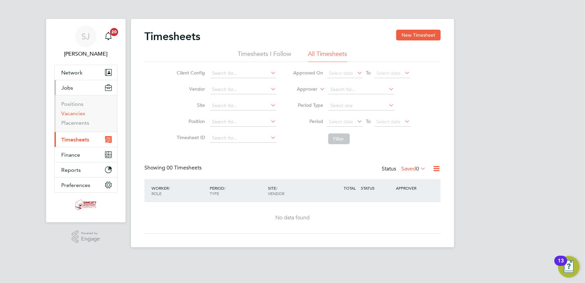
click at [71, 113] on link "Vacancies" at bounding box center [73, 113] width 24 height 6
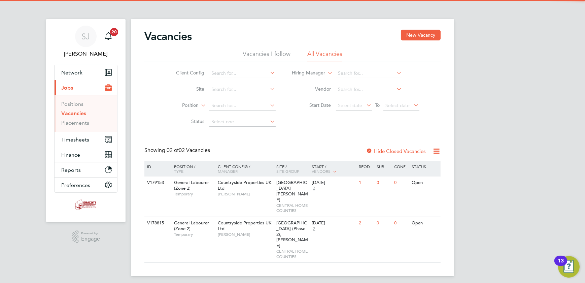
click at [225, 83] on li "Site" at bounding box center [221, 90] width 127 height 16
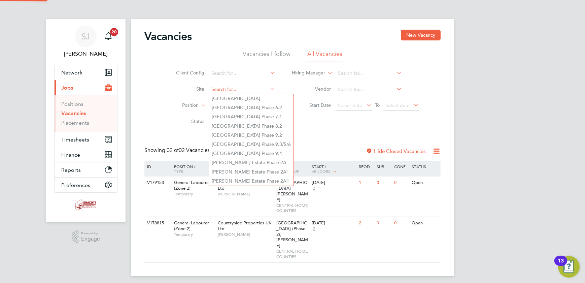
click at [225, 86] on input at bounding box center [243, 89] width 66 height 9
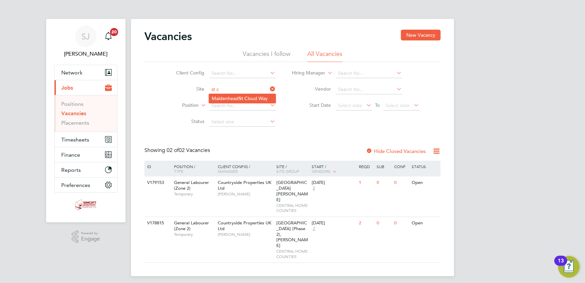
click at [227, 99] on li "Maidenhead St C loud Way" at bounding box center [242, 98] width 67 height 9
type input "Maidenhead St Cloud Way"
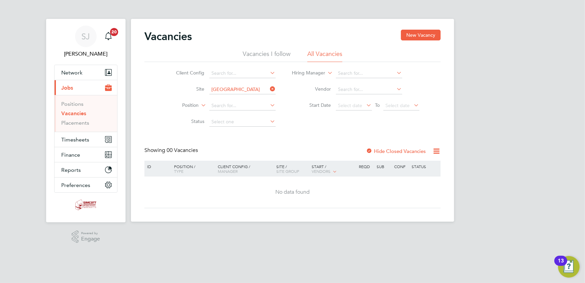
click at [404, 151] on label "Hide Closed Vacancies" at bounding box center [396, 151] width 60 height 6
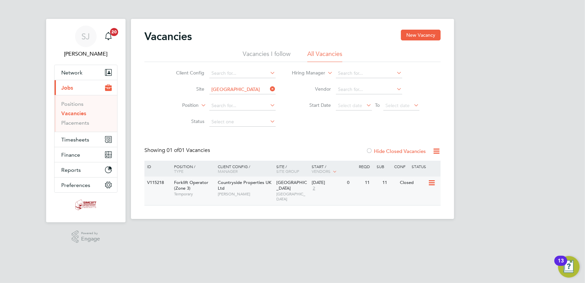
click at [346, 189] on div "0" at bounding box center [355, 183] width 18 height 12
click at [85, 137] on span "Timesheets" at bounding box center [75, 139] width 28 height 6
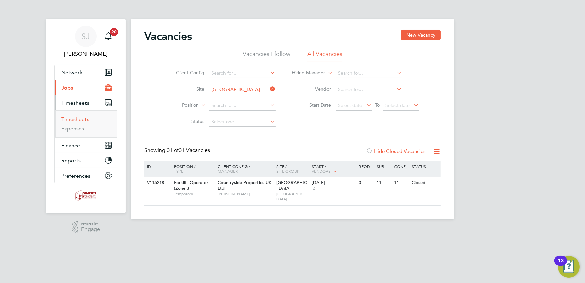
click at [74, 116] on link "Timesheets" at bounding box center [75, 119] width 28 height 6
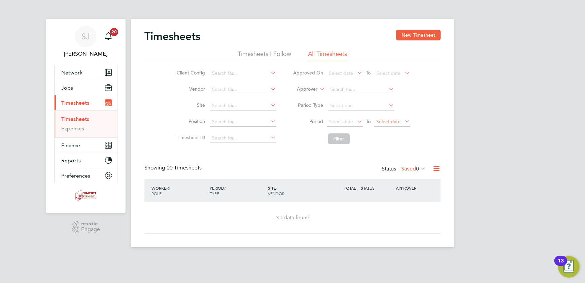
click at [388, 120] on span "Select date" at bounding box center [389, 122] width 24 height 6
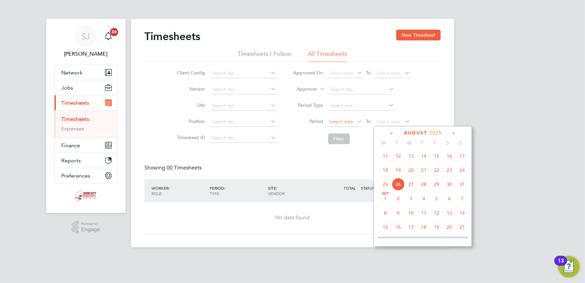
drag, startPoint x: 463, startPoint y: 171, endPoint x: 327, endPoint y: 125, distance: 143.1
click at [459, 169] on span "24" at bounding box center [462, 170] width 13 height 13
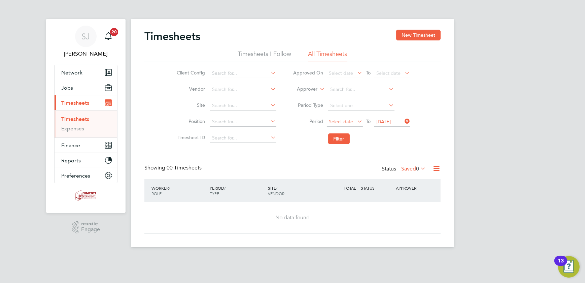
click at [341, 122] on span "Select date" at bounding box center [341, 122] width 24 height 6
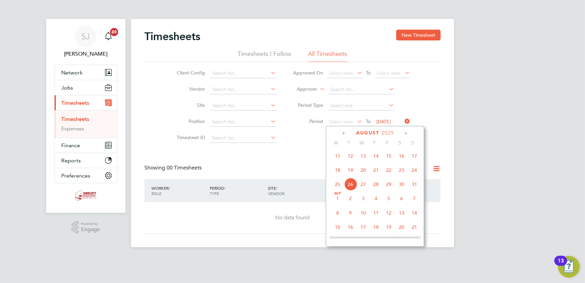
click at [340, 168] on span "18" at bounding box center [337, 170] width 13 height 13
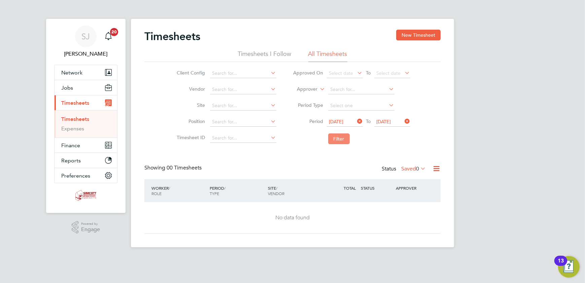
click at [336, 141] on button "Filter" at bounding box center [339, 138] width 22 height 11
drag, startPoint x: 416, startPoint y: 170, endPoint x: 413, endPoint y: 168, distance: 3.9
click at [416, 170] on span "0" at bounding box center [417, 168] width 3 height 7
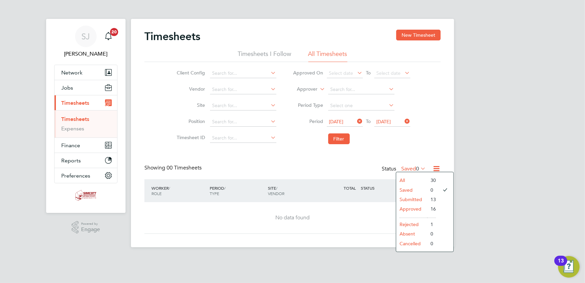
click at [407, 181] on li "All" at bounding box center [411, 180] width 31 height 9
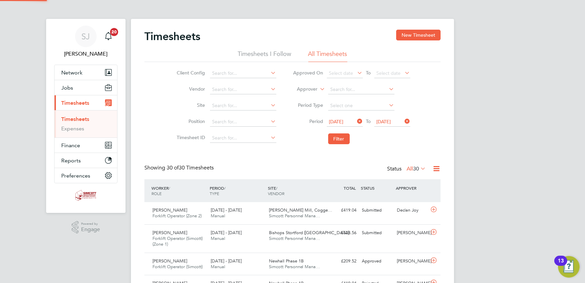
scroll to position [0, 0]
click at [425, 33] on button "New Timesheet" at bounding box center [418, 35] width 44 height 11
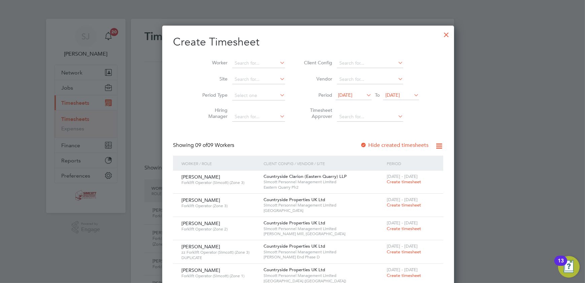
click at [386, 94] on span "[DATE]" at bounding box center [393, 95] width 14 height 6
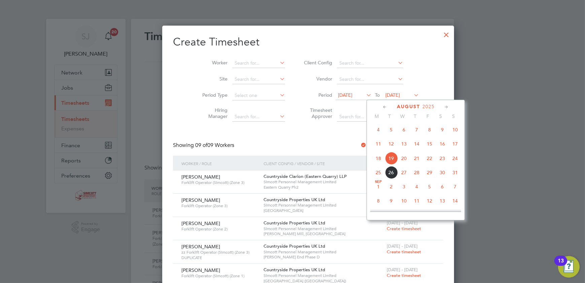
click at [454, 160] on span "24" at bounding box center [455, 158] width 13 height 13
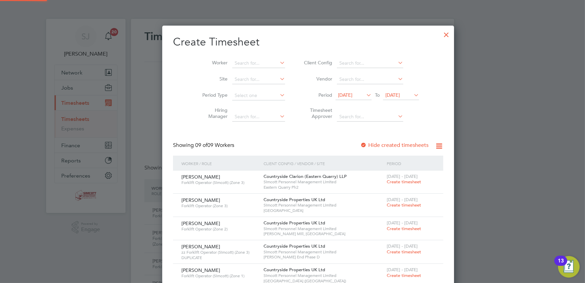
click at [338, 96] on span "12 Aug 2025" at bounding box center [345, 95] width 14 height 6
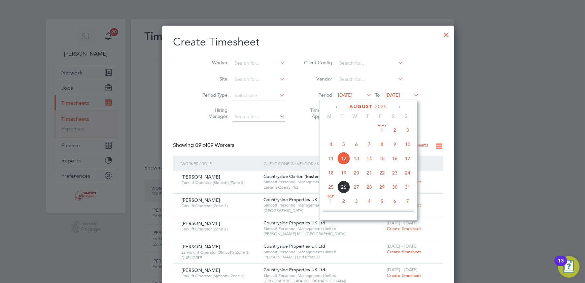
click at [334, 174] on span "18" at bounding box center [331, 172] width 13 height 13
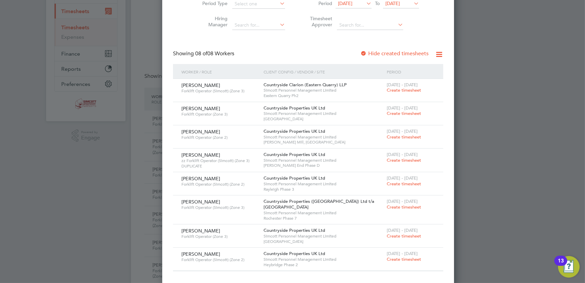
click at [387, 236] on span "Create timesheet" at bounding box center [404, 236] width 34 height 6
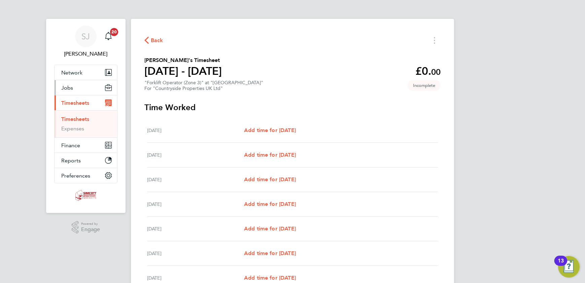
click at [73, 88] on button "Jobs" at bounding box center [86, 87] width 63 height 15
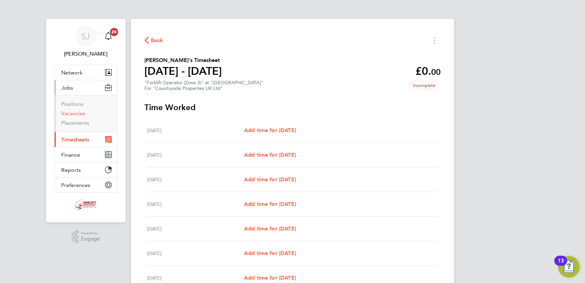
click at [82, 116] on link "Vacancies" at bounding box center [73, 113] width 24 height 6
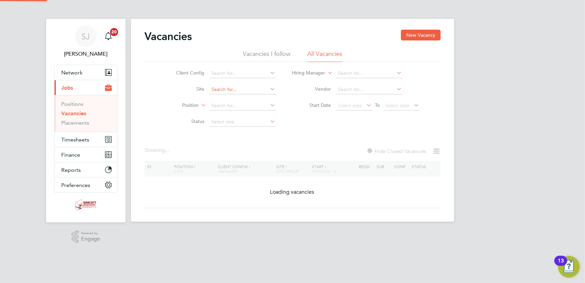
click at [222, 88] on input at bounding box center [243, 89] width 66 height 9
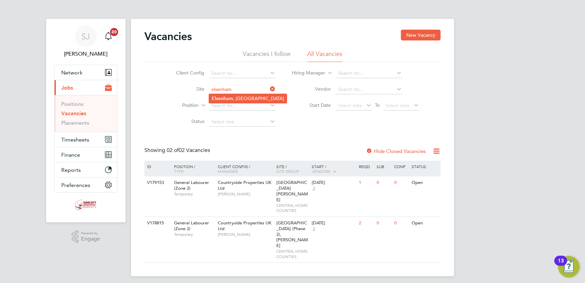
click at [245, 99] on li "Elsenham , Hall Road" at bounding box center [248, 98] width 78 height 9
type input "Elsenham, Hall Road"
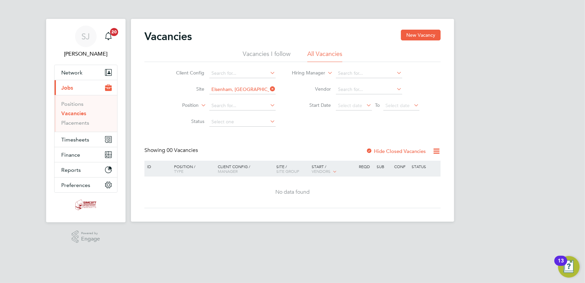
click at [395, 151] on label "Hide Closed Vacancies" at bounding box center [396, 151] width 60 height 6
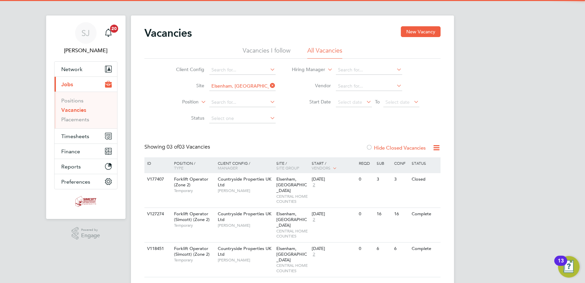
scroll to position [4, 0]
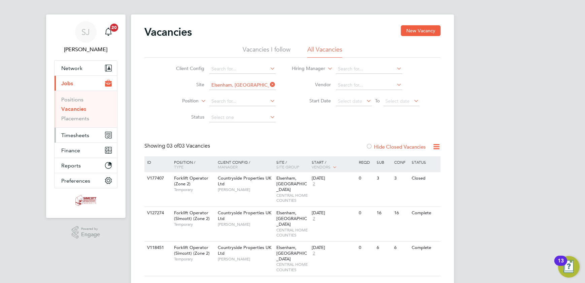
click at [85, 136] on span "Timesheets" at bounding box center [75, 135] width 28 height 6
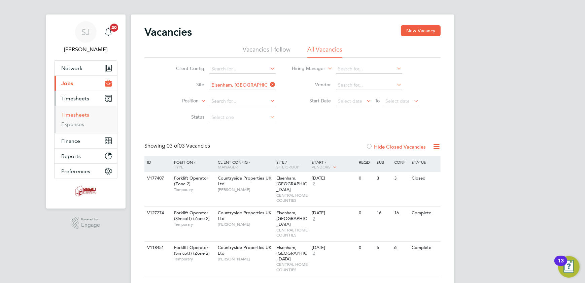
click at [82, 115] on link "Timesheets" at bounding box center [75, 115] width 28 height 6
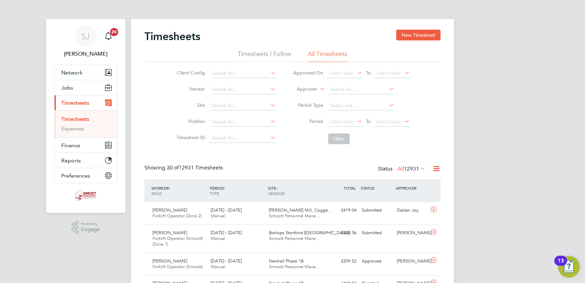
scroll to position [3, 3]
click at [423, 37] on button "New Timesheet" at bounding box center [418, 35] width 44 height 11
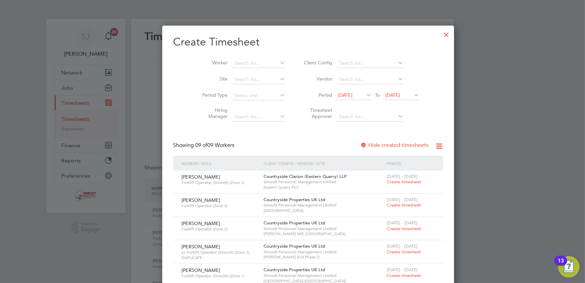
click at [389, 92] on span "[DATE]" at bounding box center [393, 95] width 14 height 6
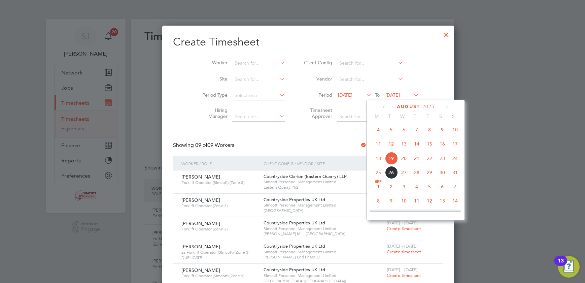
click at [461, 160] on div "August 2025 M T W T F S S May 1 2 3 4 5 6 7 8 9 10 11 12 13 14 15 16 17 18 19 2…" at bounding box center [416, 160] width 98 height 121
click at [458, 159] on span "24" at bounding box center [455, 158] width 13 height 13
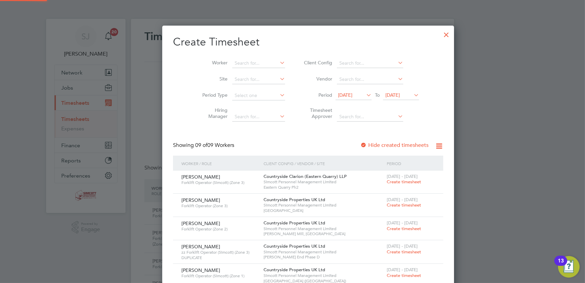
click at [338, 94] on span "12 Aug 2025" at bounding box center [345, 95] width 14 height 6
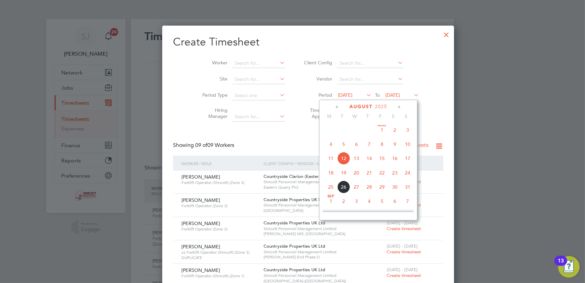
click at [330, 173] on span "18" at bounding box center [331, 172] width 13 height 13
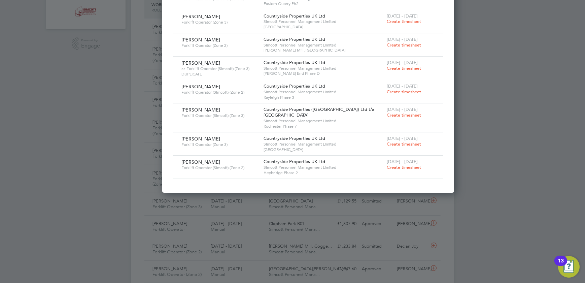
click at [387, 144] on span "Create timesheet" at bounding box center [404, 144] width 34 height 6
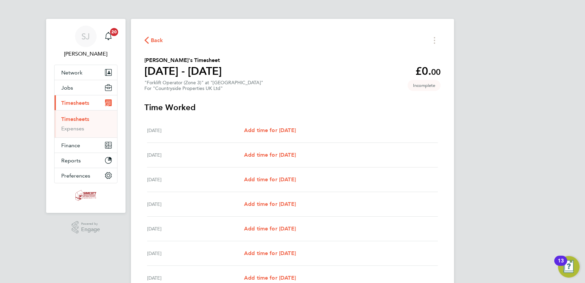
click at [283, 174] on div "Wed 20 Aug Add time for Wed 20 Aug Add time for Wed 20 Aug" at bounding box center [292, 179] width 291 height 25
click at [283, 183] on link "Add time for Wed 20 Aug" at bounding box center [270, 180] width 52 height 8
select select "30"
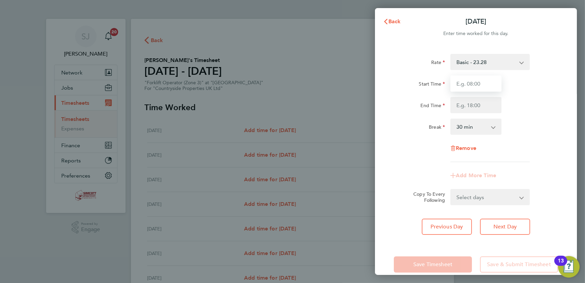
click at [464, 82] on input "Start Time" at bounding box center [476, 83] width 51 height 16
type input "07:30"
click at [476, 108] on input "End Time" at bounding box center [476, 105] width 51 height 16
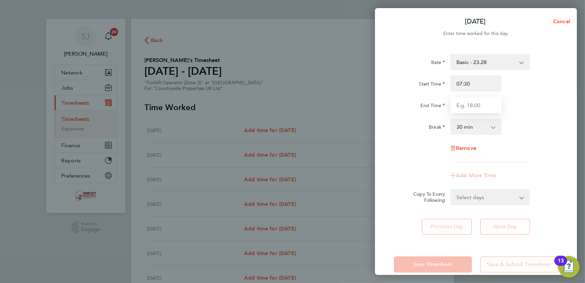
type input "17:30"
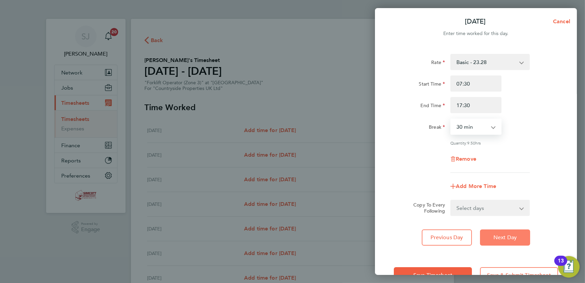
click at [510, 239] on span "Next Day" at bounding box center [505, 237] width 23 height 7
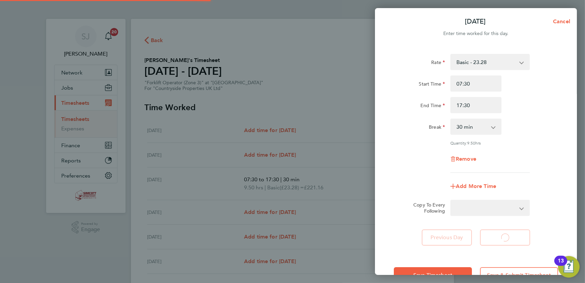
select select "30"
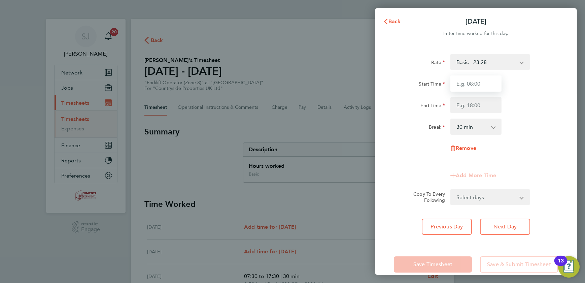
click at [473, 83] on input "Start Time" at bounding box center [476, 83] width 51 height 16
type input "07:30"
click at [477, 111] on input "End Time" at bounding box center [476, 105] width 51 height 16
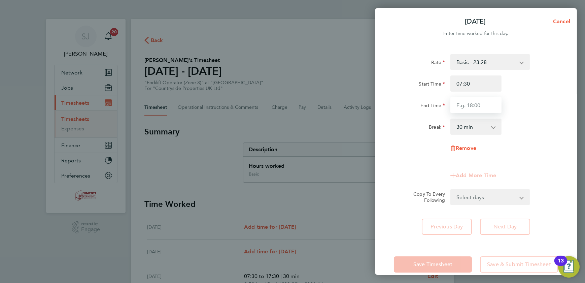
type input "17:30"
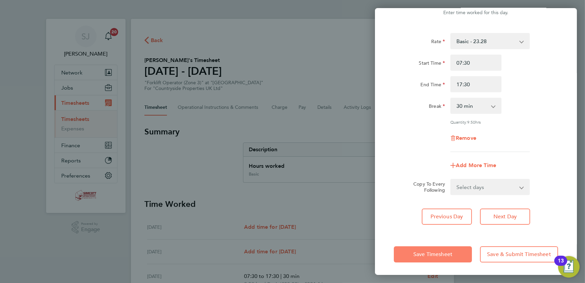
click at [449, 256] on span "Save Timesheet" at bounding box center [433, 254] width 39 height 7
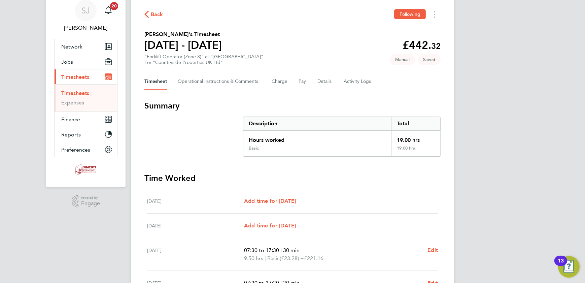
scroll to position [179, 0]
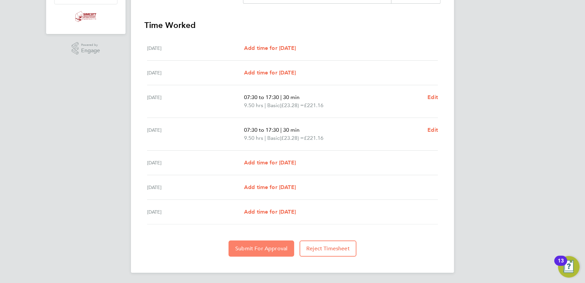
click at [248, 250] on span "Submit For Approval" at bounding box center [261, 248] width 52 height 7
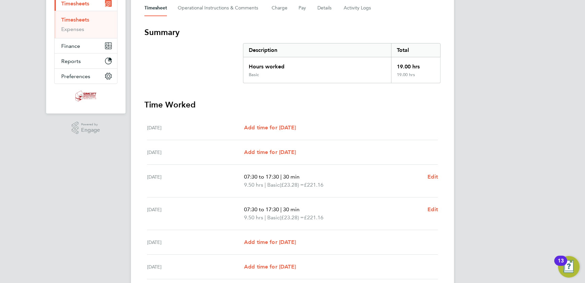
scroll to position [0, 0]
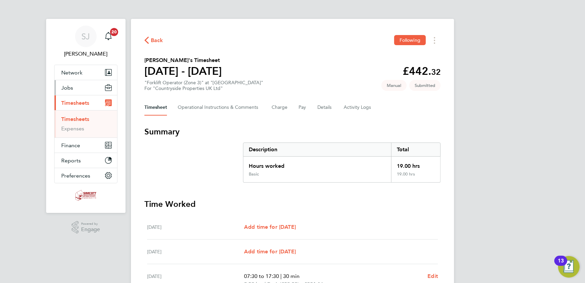
click at [74, 87] on button "Jobs" at bounding box center [86, 87] width 63 height 15
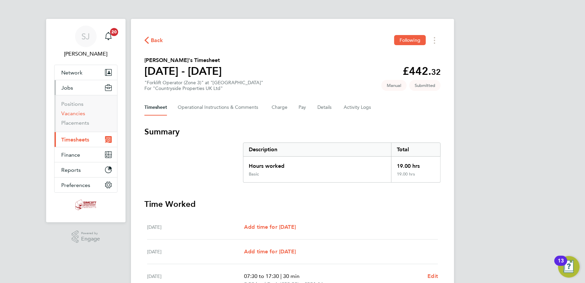
click at [72, 113] on link "Vacancies" at bounding box center [73, 113] width 24 height 6
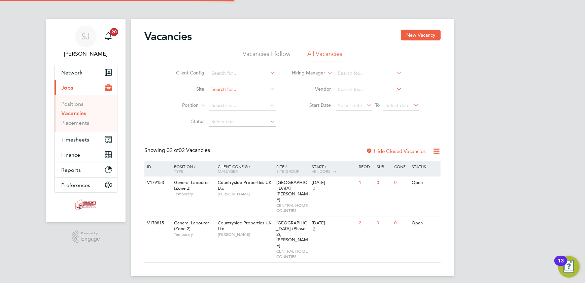
click at [238, 88] on input at bounding box center [243, 89] width 66 height 9
click at [262, 101] on li "Northwick Park" at bounding box center [242, 98] width 67 height 9
type input "Northwick Park"
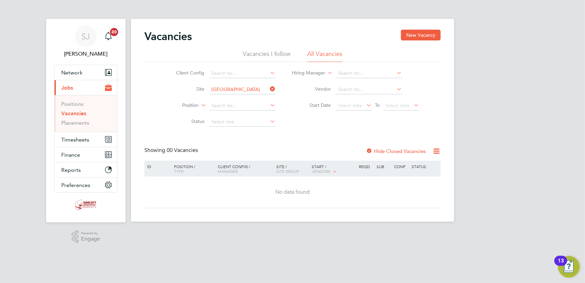
click at [400, 154] on div "Hide Closed Vacancies" at bounding box center [394, 151] width 66 height 8
click at [395, 150] on label "Hide Closed Vacancies" at bounding box center [396, 151] width 60 height 6
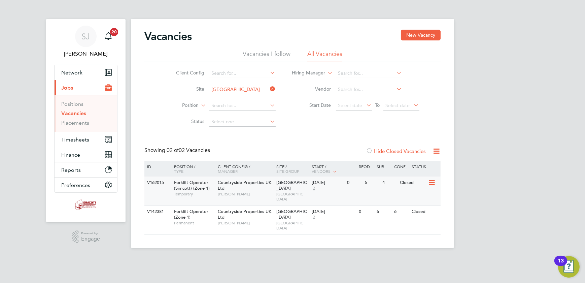
click at [262, 191] on span "Liam D'unienville" at bounding box center [246, 193] width 56 height 5
click at [76, 139] on span "Timesheets" at bounding box center [75, 139] width 28 height 6
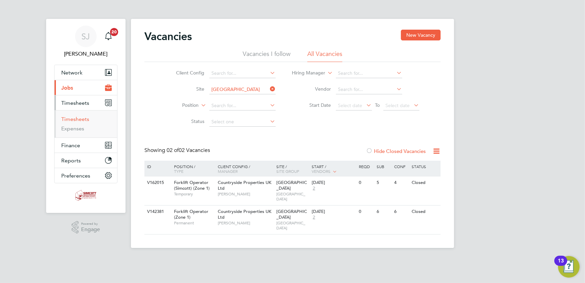
click at [77, 118] on link "Timesheets" at bounding box center [75, 119] width 28 height 6
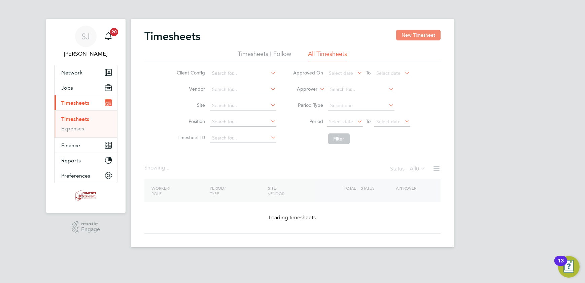
click at [418, 33] on button "New Timesheet" at bounding box center [418, 35] width 44 height 11
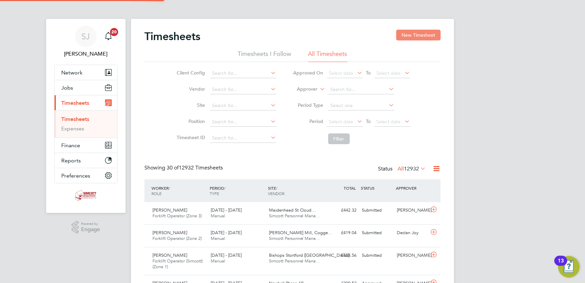
scroll to position [23, 58]
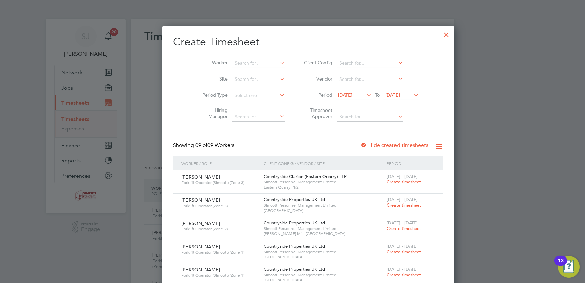
click at [386, 95] on span "[DATE]" at bounding box center [393, 95] width 14 height 6
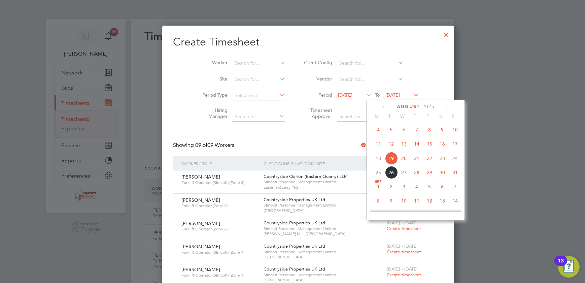
click at [454, 161] on span "24" at bounding box center [455, 158] width 13 height 13
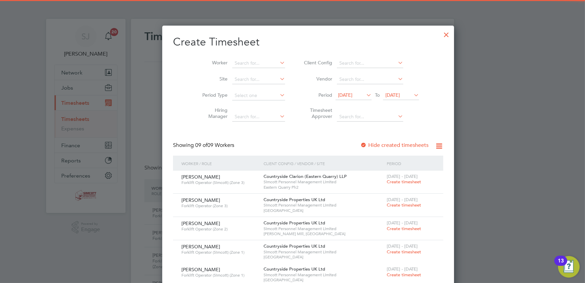
click at [339, 97] on span "12 Aug 2025" at bounding box center [345, 95] width 14 height 6
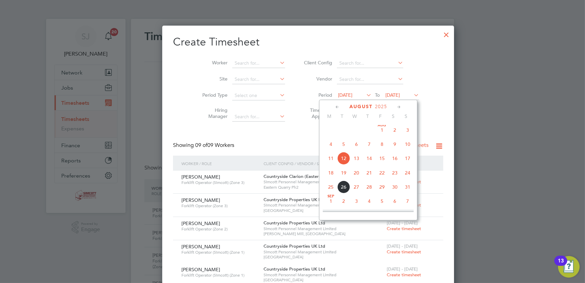
click at [329, 174] on span "18" at bounding box center [331, 172] width 13 height 13
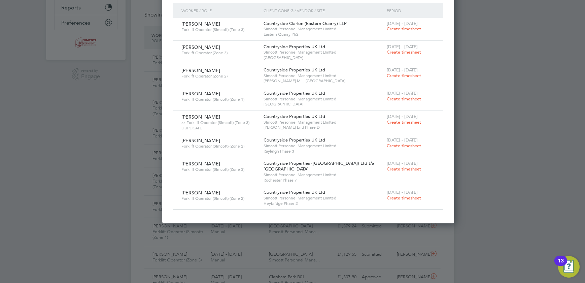
click at [387, 98] on span "Create timesheet" at bounding box center [404, 99] width 34 height 6
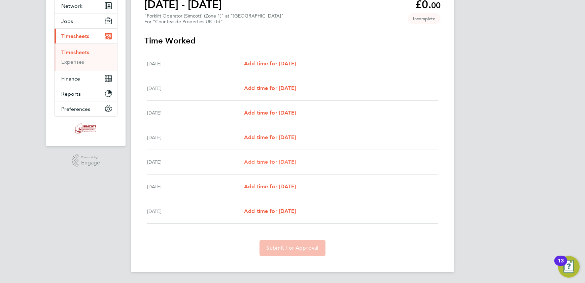
click at [286, 161] on span "Add time for Fri 22 Aug" at bounding box center [270, 162] width 52 height 6
select select "30"
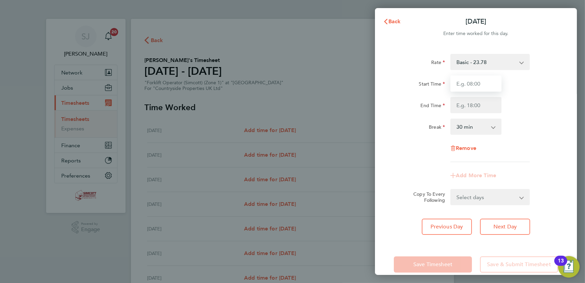
click at [482, 87] on input "Start Time" at bounding box center [476, 83] width 51 height 16
click at [391, 23] on span "Back" at bounding box center [395, 21] width 12 height 6
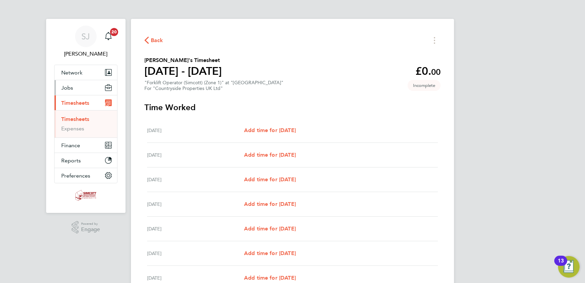
click at [71, 89] on span "Jobs" at bounding box center [67, 88] width 12 height 6
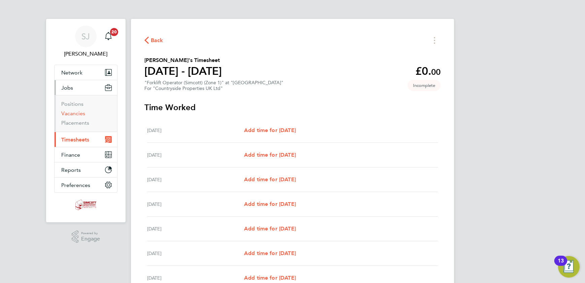
click at [71, 112] on link "Vacancies" at bounding box center [73, 113] width 24 height 6
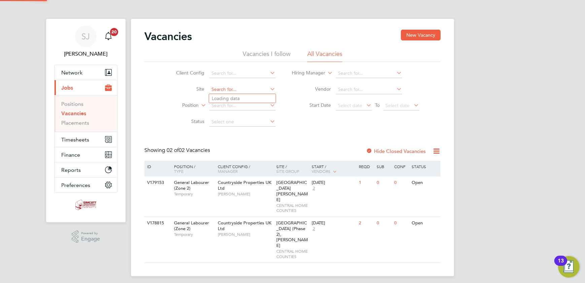
click at [241, 88] on input at bounding box center [243, 89] width 66 height 9
click at [240, 96] on li "Northwick Park" at bounding box center [242, 98] width 67 height 9
type input "Northwick Park"
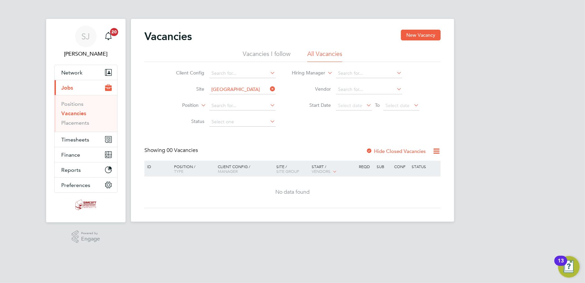
click at [392, 150] on label "Hide Closed Vacancies" at bounding box center [396, 151] width 60 height 6
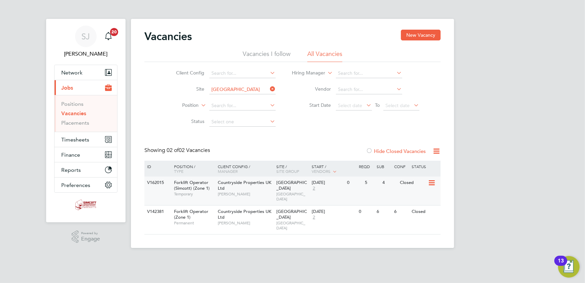
click at [304, 191] on span "WEST LONDON" at bounding box center [293, 196] width 32 height 10
click at [73, 112] on link "Vacancies" at bounding box center [73, 113] width 25 height 6
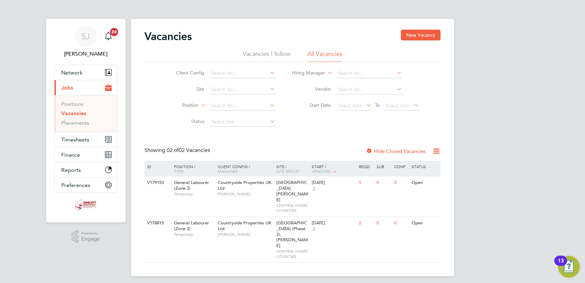
click at [259, 95] on li "Site" at bounding box center [221, 90] width 127 height 16
click at [257, 91] on input at bounding box center [243, 89] width 66 height 9
click at [74, 115] on link "Vacancies" at bounding box center [73, 113] width 25 height 6
click at [237, 89] on input at bounding box center [243, 89] width 66 height 9
click at [249, 107] on li "Coggesha ll Mill, Coggeshall" at bounding box center [249, 107] width 80 height 9
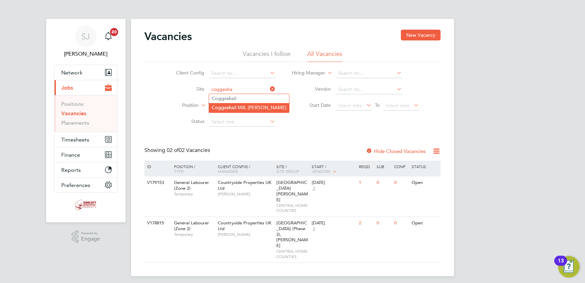
type input "[PERSON_NAME] Mill, [GEOGRAPHIC_DATA]"
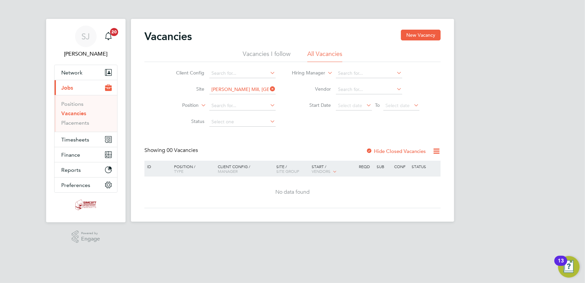
click at [410, 148] on label "Hide Closed Vacancies" at bounding box center [396, 151] width 60 height 6
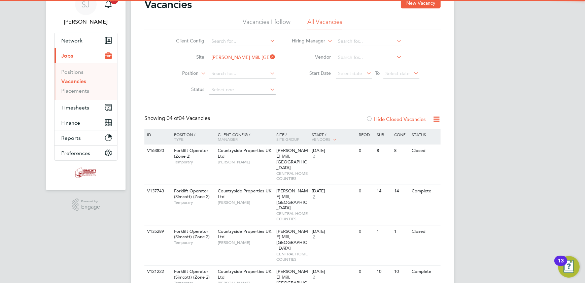
scroll to position [33, 0]
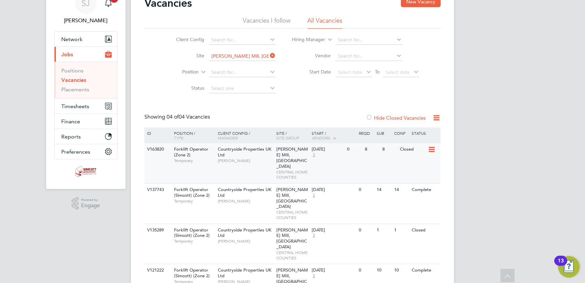
click at [290, 169] on span "CENTRAL HOME COUNTIES" at bounding box center [293, 174] width 32 height 10
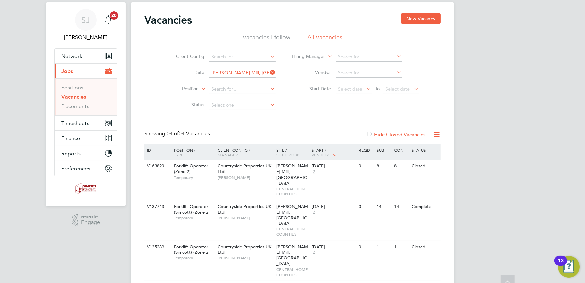
scroll to position [0, 0]
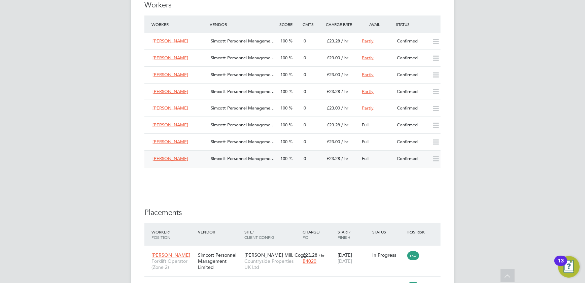
click at [286, 159] on span "100" at bounding box center [284, 159] width 7 height 6
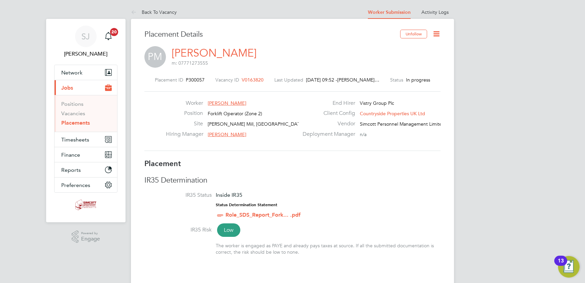
click at [436, 31] on icon at bounding box center [437, 34] width 8 height 8
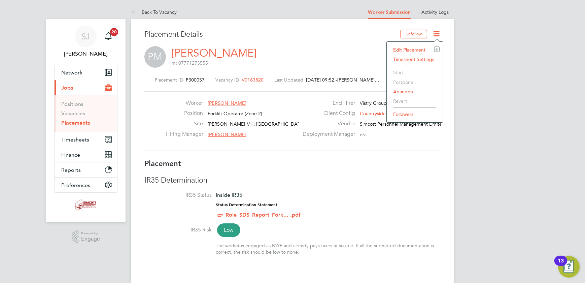
click at [406, 49] on li "Edit Placement e" at bounding box center [415, 49] width 50 height 9
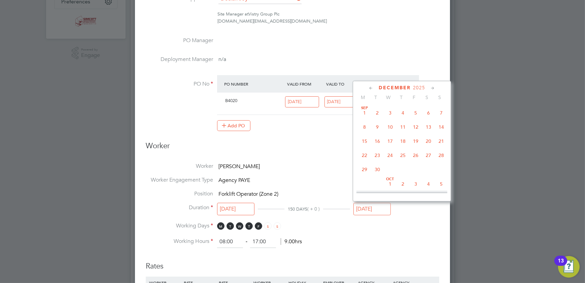
click at [370, 211] on input "[DATE]" at bounding box center [372, 209] width 37 height 12
click at [425, 37] on li "PO Manager" at bounding box center [293, 46] width 294 height 19
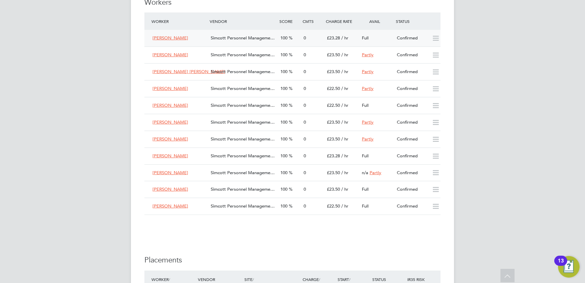
click at [308, 36] on div "0" at bounding box center [312, 38] width 23 height 11
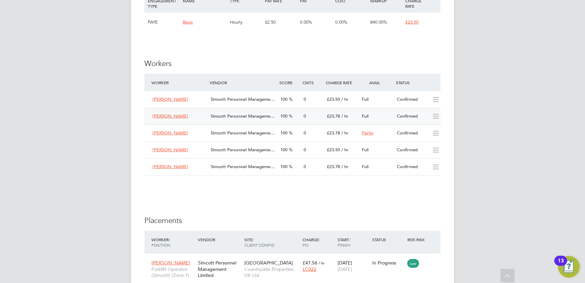
click at [288, 117] on span "100" at bounding box center [284, 116] width 7 height 6
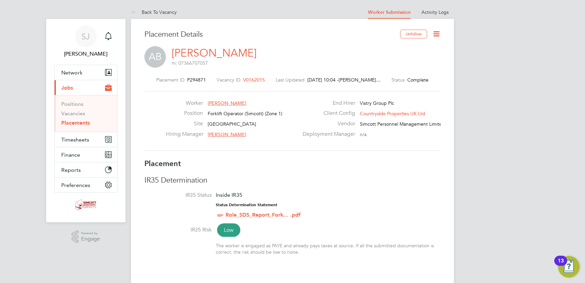
click at [437, 33] on icon at bounding box center [437, 34] width 8 height 8
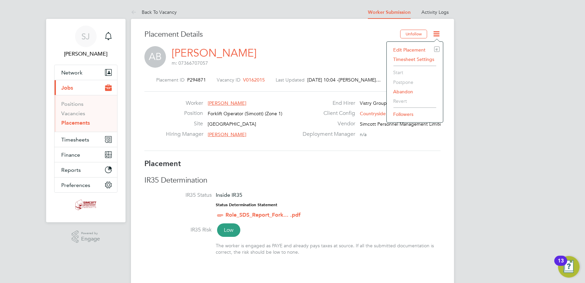
click at [408, 46] on li "Edit Placement e" at bounding box center [415, 49] width 50 height 9
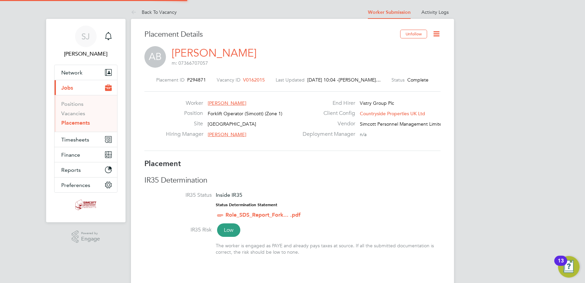
type input "[PERSON_NAME]"
type input "[DATE]"
type input "08:00"
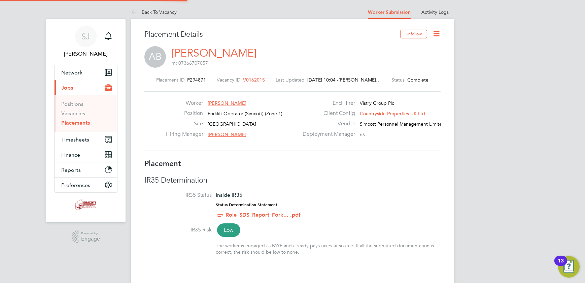
type input "18:00"
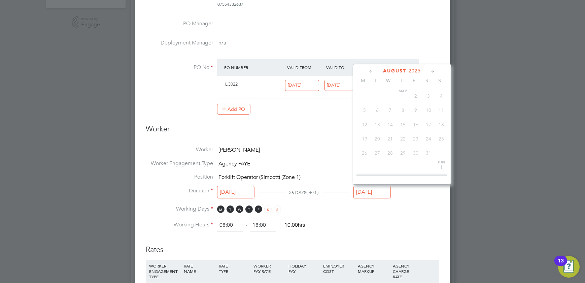
click at [378, 189] on input "[DATE]" at bounding box center [372, 192] width 37 height 12
click at [443, 151] on span "24" at bounding box center [441, 151] width 13 height 13
type input "[DATE]"
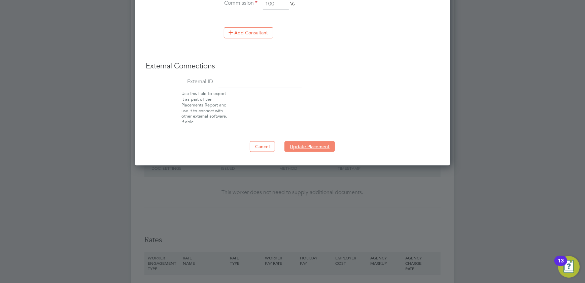
click at [314, 149] on button "Update Placement" at bounding box center [310, 146] width 51 height 11
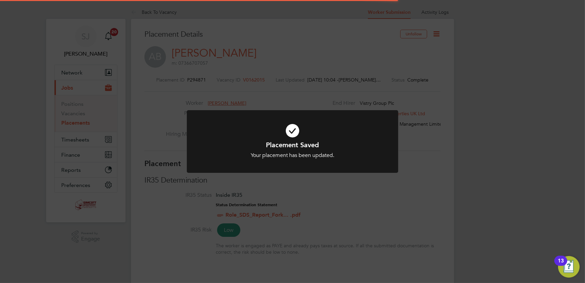
click at [429, 118] on div "Placement Saved Your placement has been updated. Cancel Okay" at bounding box center [292, 141] width 585 height 283
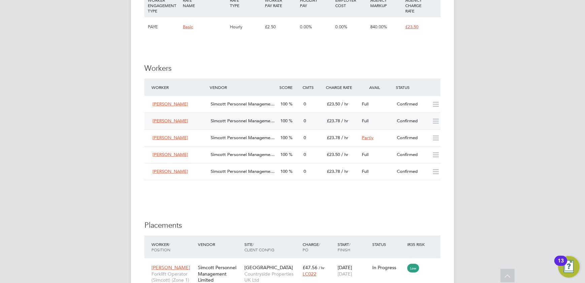
click at [363, 121] on span "Full" at bounding box center [365, 121] width 7 height 6
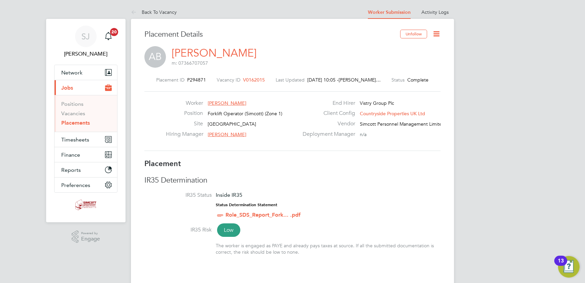
click at [438, 31] on icon at bounding box center [437, 34] width 8 height 8
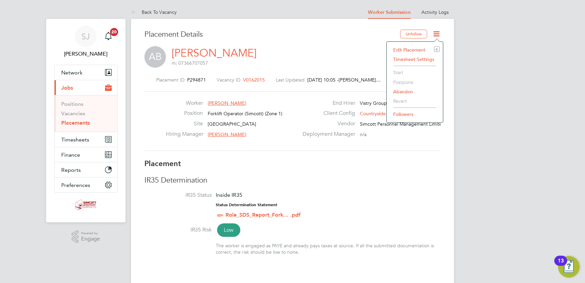
click at [407, 50] on li "Edit Placement e" at bounding box center [415, 49] width 50 height 9
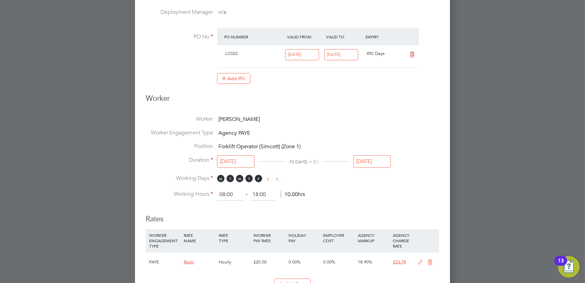
click at [377, 158] on input "24 Aug 2025" at bounding box center [372, 161] width 37 height 12
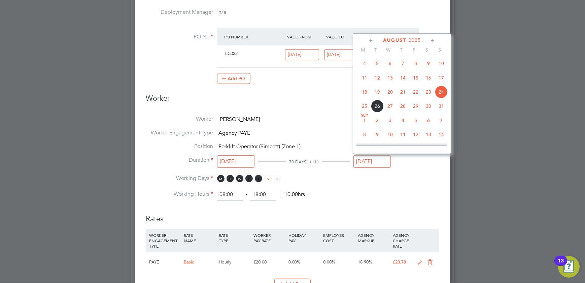
click at [443, 81] on span "17" at bounding box center [441, 77] width 13 height 13
type input "[DATE]"
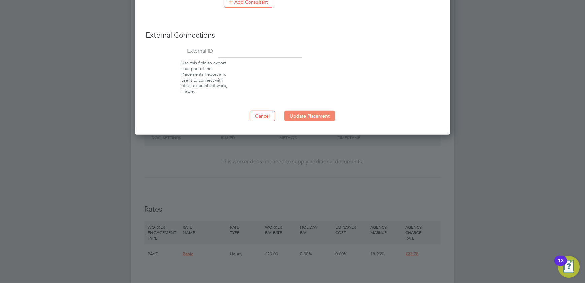
click at [320, 112] on button "Update Placement" at bounding box center [310, 115] width 51 height 11
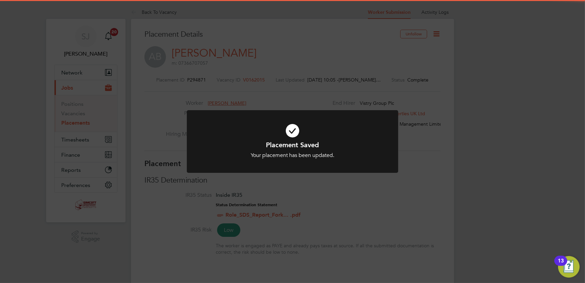
drag, startPoint x: 465, startPoint y: 92, endPoint x: 442, endPoint y: 86, distance: 23.8
click at [465, 92] on div "Placement Saved Your placement has been updated. Cancel Okay" at bounding box center [292, 141] width 585 height 283
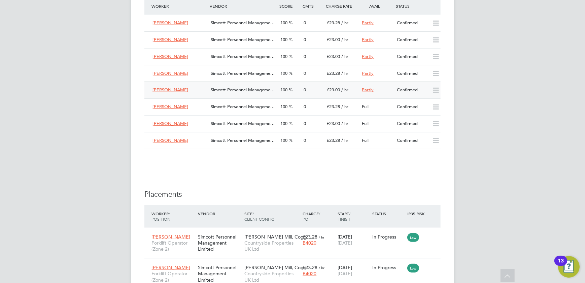
click at [272, 93] on div "Simcott Personnel Manageme…" at bounding box center [243, 90] width 70 height 11
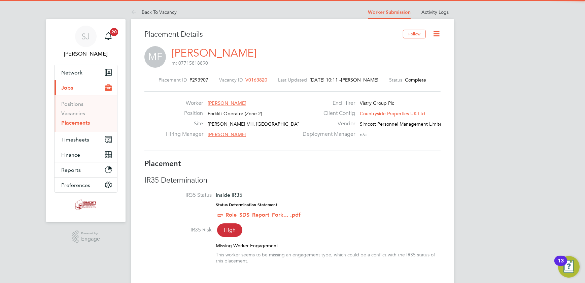
click at [434, 32] on icon at bounding box center [437, 34] width 8 height 8
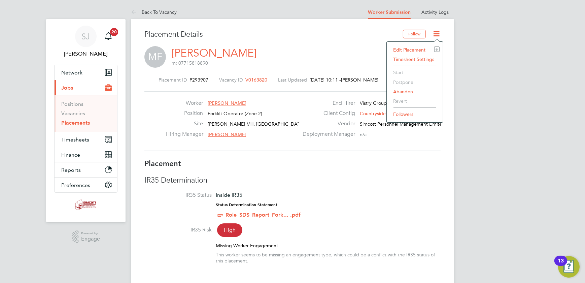
click at [404, 49] on li "Edit Placement e" at bounding box center [415, 49] width 50 height 9
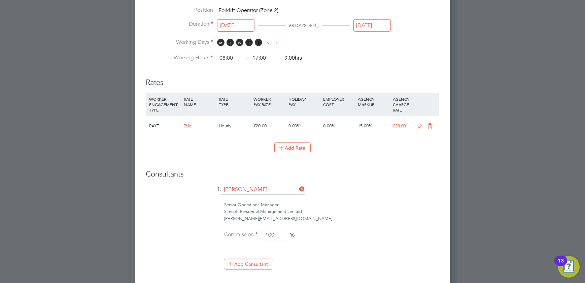
click at [368, 26] on input "[DATE]" at bounding box center [372, 25] width 37 height 12
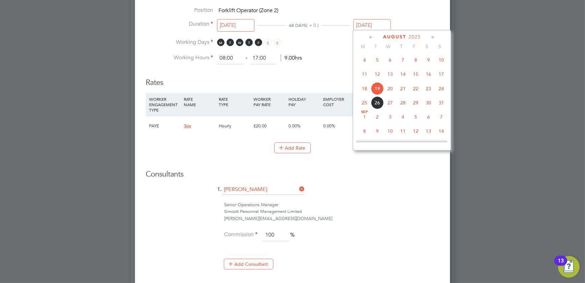
click at [441, 72] on span "17" at bounding box center [441, 74] width 13 height 13
type input "[DATE]"
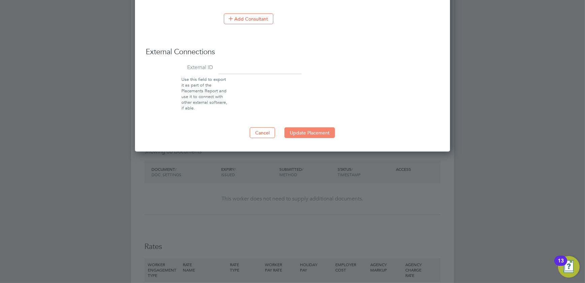
click at [306, 127] on button "Update Placement" at bounding box center [310, 132] width 51 height 11
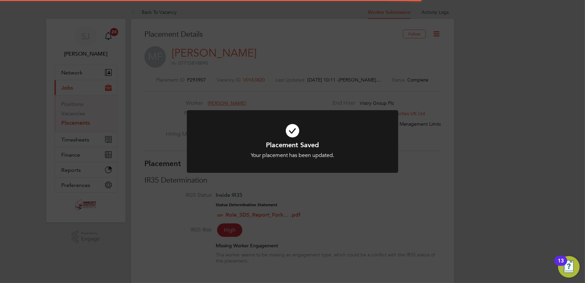
click at [429, 104] on div "Placement Saved Your placement has been updated. Cancel Okay" at bounding box center [292, 141] width 585 height 283
